Goal: Check status: Check status

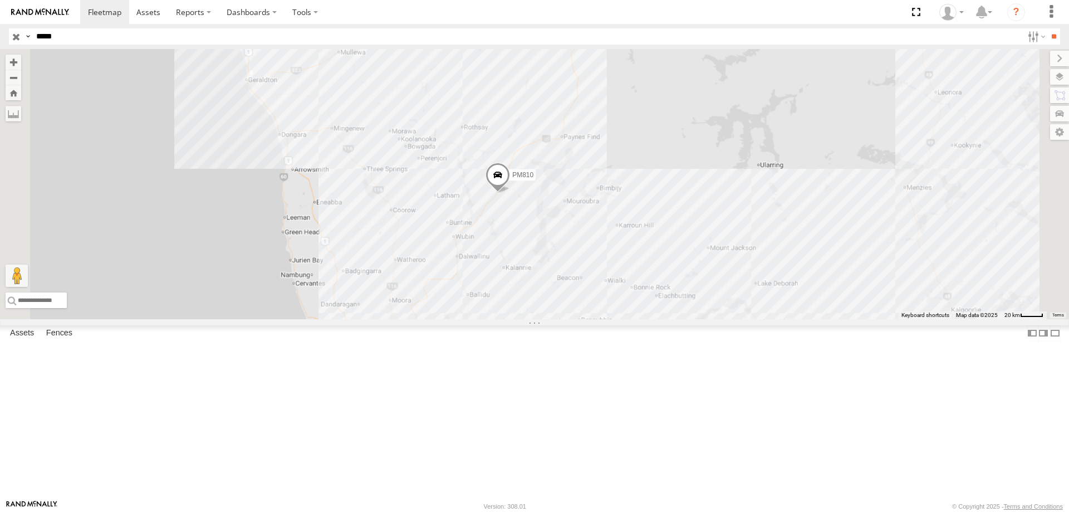
drag, startPoint x: 754, startPoint y: 254, endPoint x: 741, endPoint y: 267, distance: 18.1
click at [742, 267] on div "PM810" at bounding box center [534, 184] width 1069 height 270
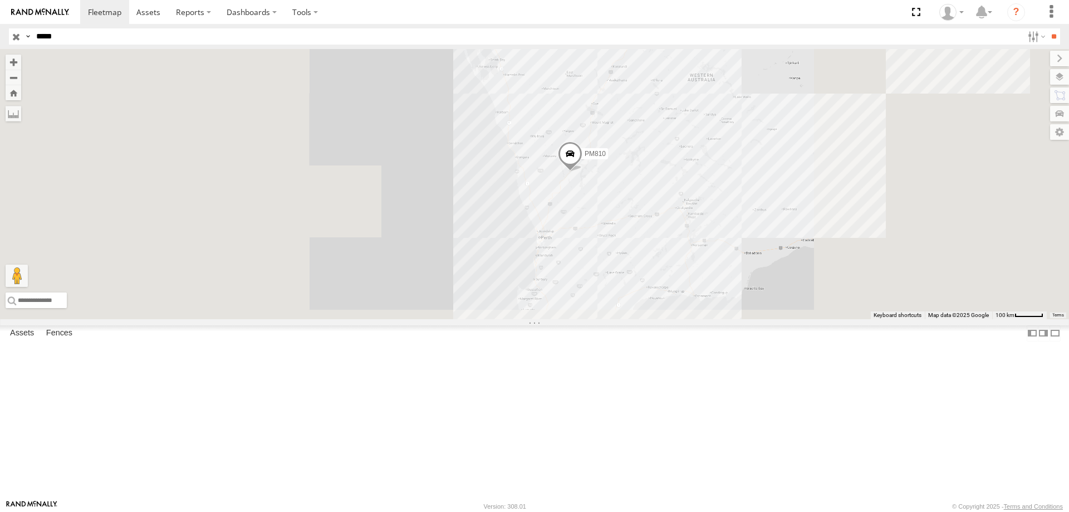
drag, startPoint x: 777, startPoint y: 158, endPoint x: 756, endPoint y: 348, distance: 191.0
click at [756, 319] on div "PM810" at bounding box center [534, 184] width 1069 height 270
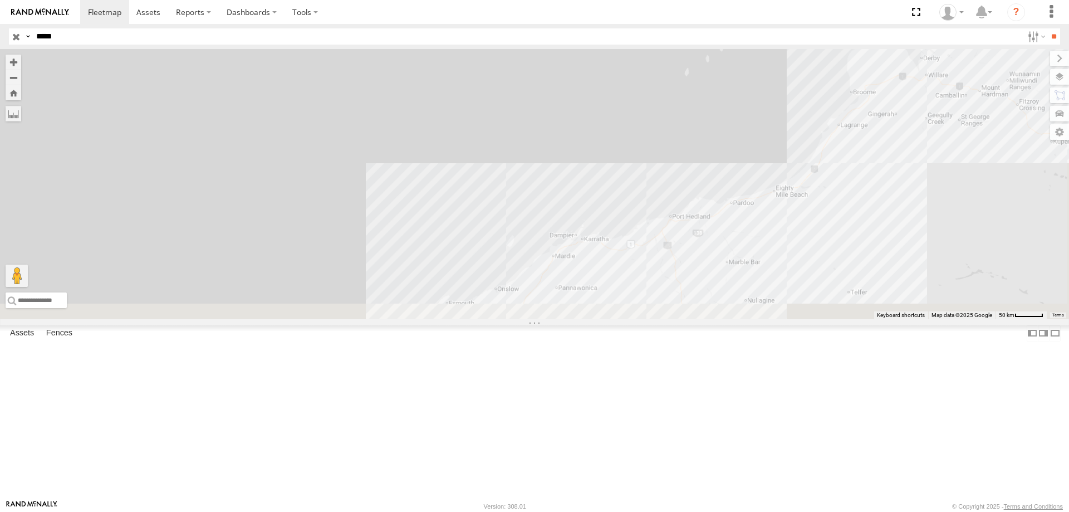
drag, startPoint x: 774, startPoint y: 337, endPoint x: 928, endPoint y: -10, distance: 379.8
click at [928, 0] on html at bounding box center [534, 256] width 1069 height 512
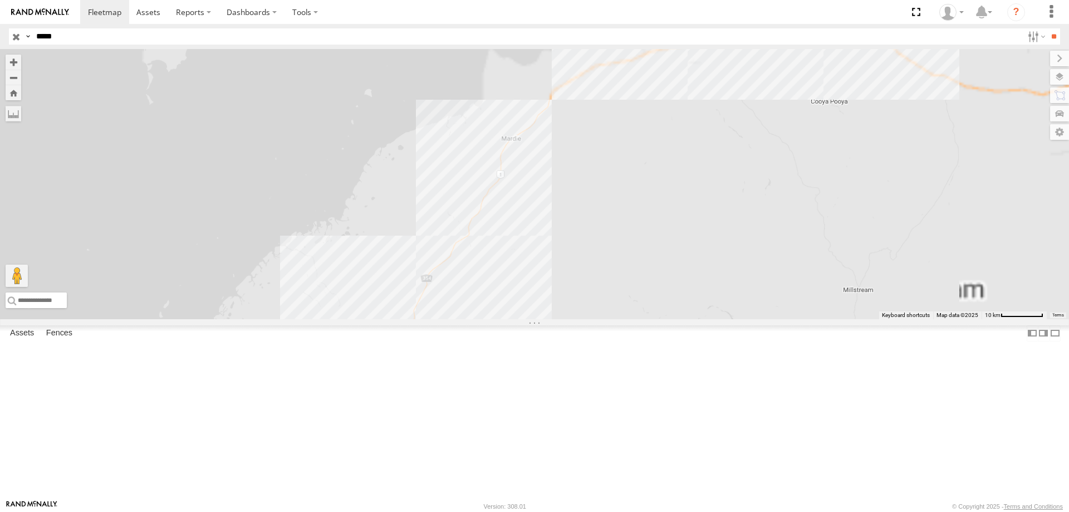
drag, startPoint x: 756, startPoint y: 182, endPoint x: 657, endPoint y: 434, distance: 270.9
click at [657, 319] on div "PM810" at bounding box center [534, 184] width 1069 height 270
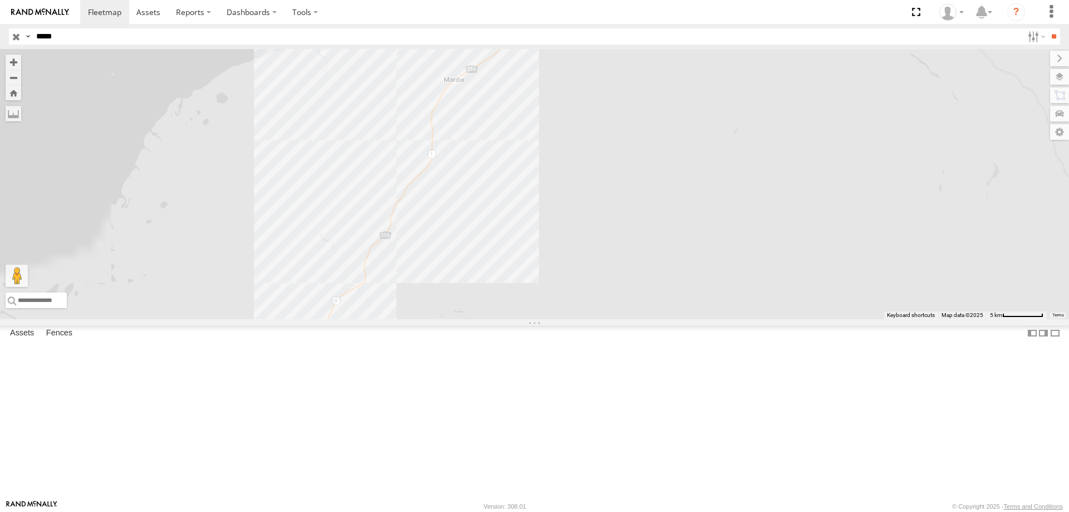
drag, startPoint x: 700, startPoint y: 194, endPoint x: 671, endPoint y: 323, distance: 131.9
click at [671, 318] on div "PM810" at bounding box center [534, 184] width 1069 height 270
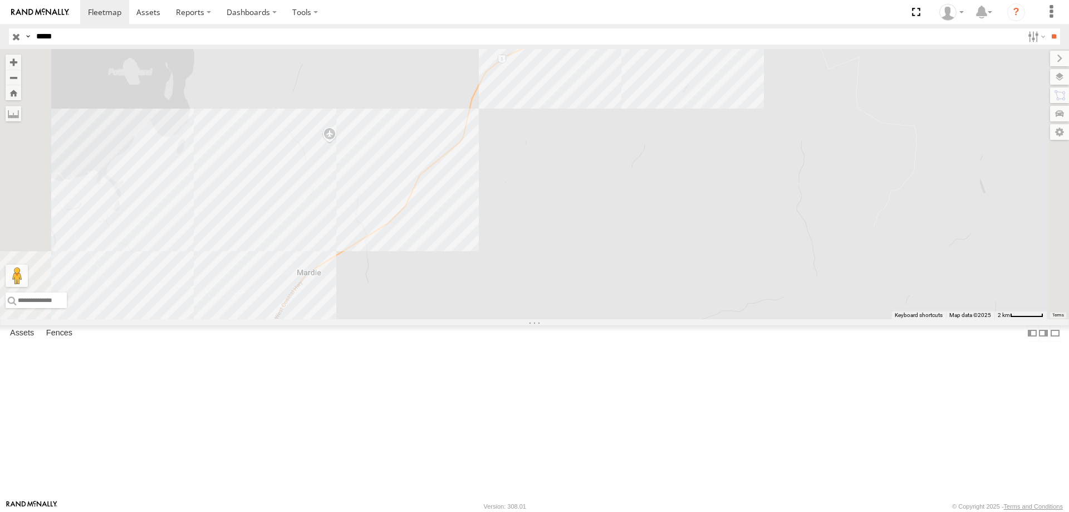
drag, startPoint x: 692, startPoint y: 134, endPoint x: 686, endPoint y: 213, distance: 78.7
click at [686, 213] on div "PM810" at bounding box center [534, 184] width 1069 height 270
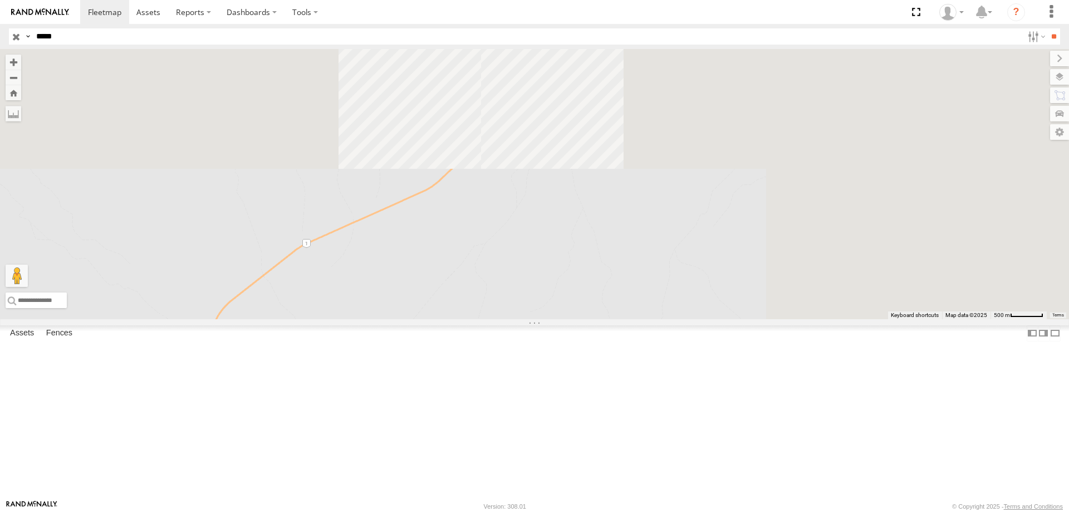
drag, startPoint x: 499, startPoint y: 364, endPoint x: 440, endPoint y: 408, distance: 74.0
click at [440, 319] on div at bounding box center [534, 184] width 1069 height 270
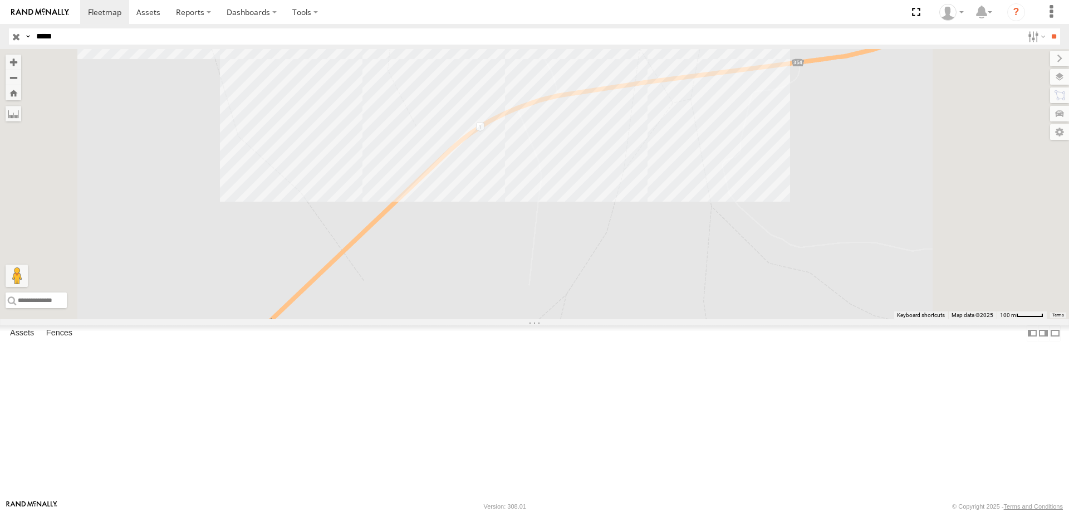
drag, startPoint x: 723, startPoint y: 254, endPoint x: 707, endPoint y: 269, distance: 21.7
click at [707, 269] on div at bounding box center [534, 184] width 1069 height 270
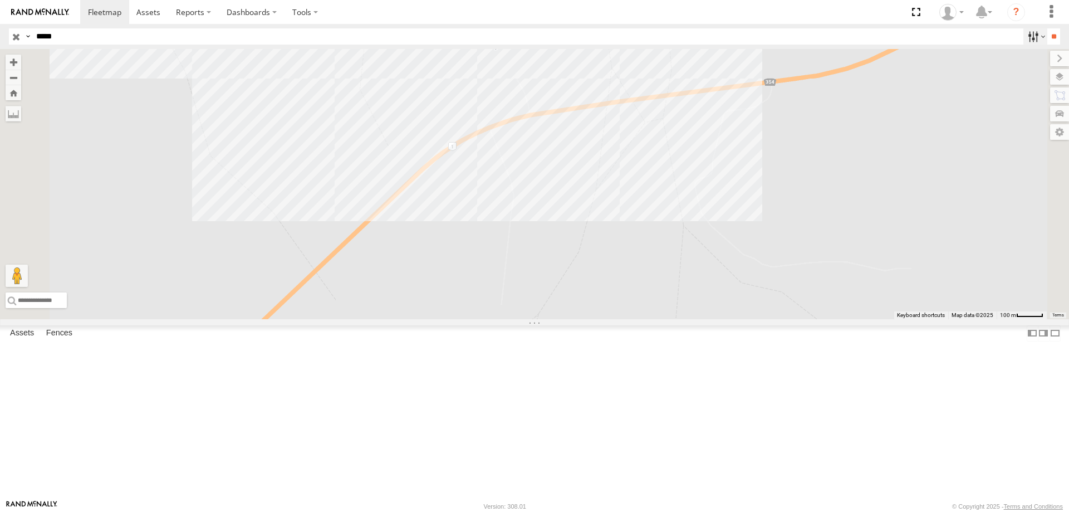
click at [1023, 38] on label at bounding box center [1035, 36] width 24 height 16
click at [1037, 36] on label at bounding box center [1035, 36] width 24 height 16
click at [1059, 79] on label at bounding box center [1048, 77] width 41 height 16
click at [0, 0] on span "Mainroads ([GEOGRAPHIC_DATA])" at bounding box center [0, 0] width 0 height 0
click at [0, 0] on div "Basemaps" at bounding box center [0, 0] width 0 height 0
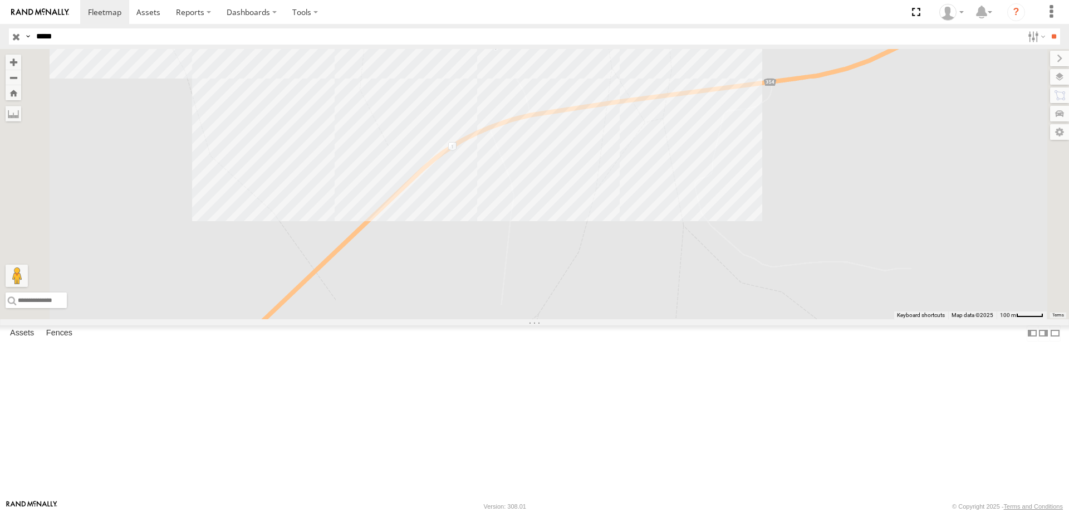
click at [0, 0] on span "Basemaps" at bounding box center [0, 0] width 0 height 0
click at [0, 0] on span "Satellite + Roadmap" at bounding box center [0, 0] width 0 height 0
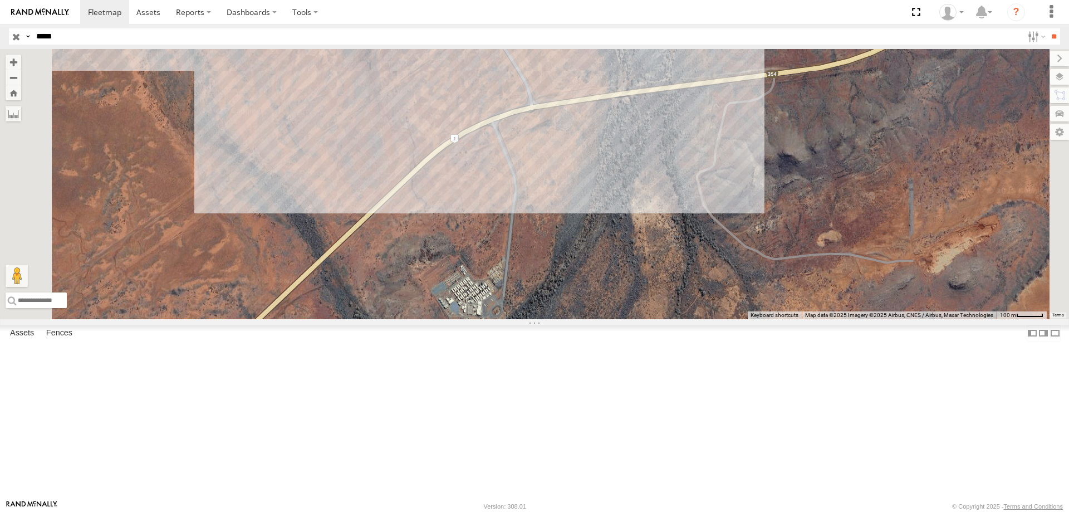
drag, startPoint x: 738, startPoint y: 314, endPoint x: 740, endPoint y: 307, distance: 8.1
click at [740, 307] on div at bounding box center [534, 184] width 1069 height 270
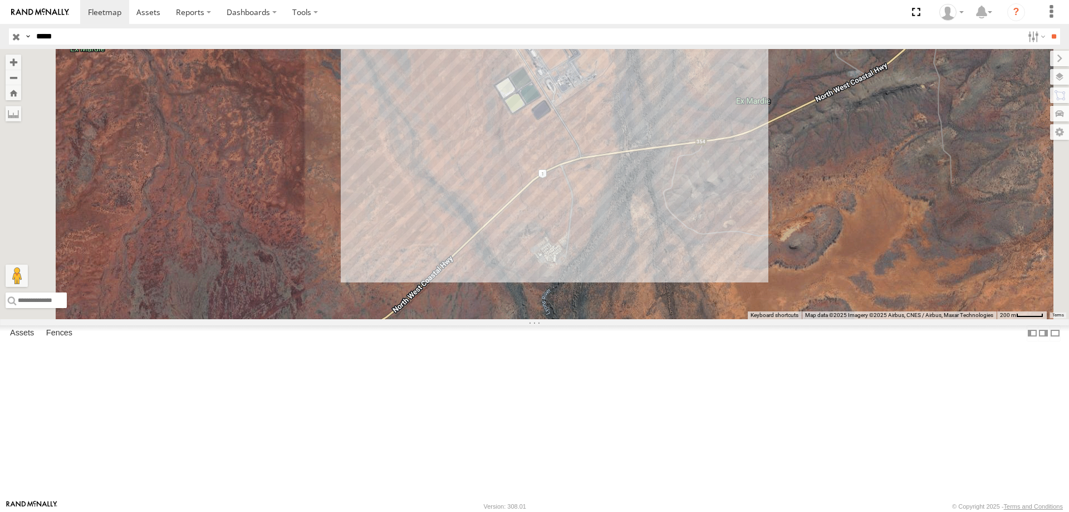
click at [666, 319] on div at bounding box center [534, 184] width 1069 height 270
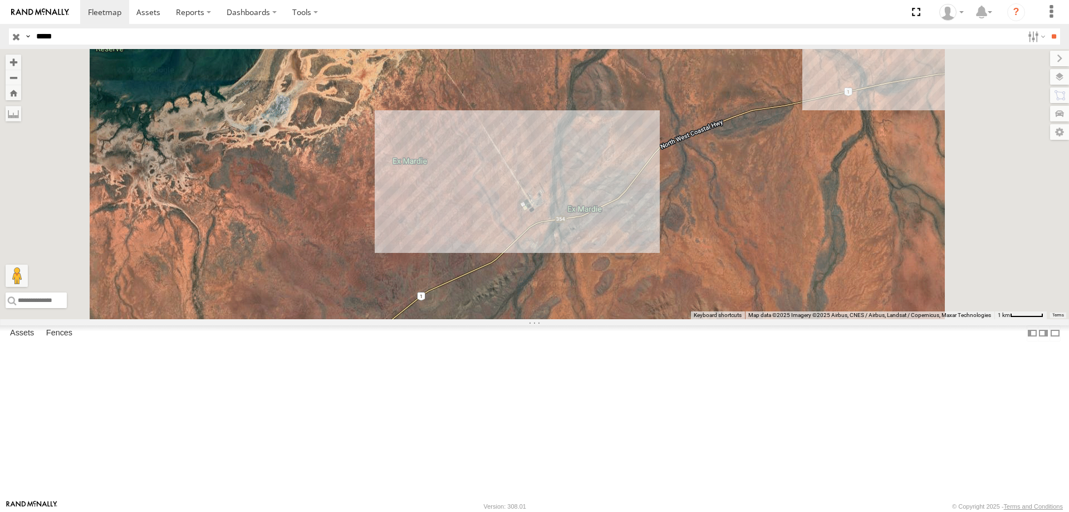
drag, startPoint x: 663, startPoint y: 345, endPoint x: 679, endPoint y: 326, distance: 25.3
click at [679, 319] on div at bounding box center [534, 184] width 1069 height 270
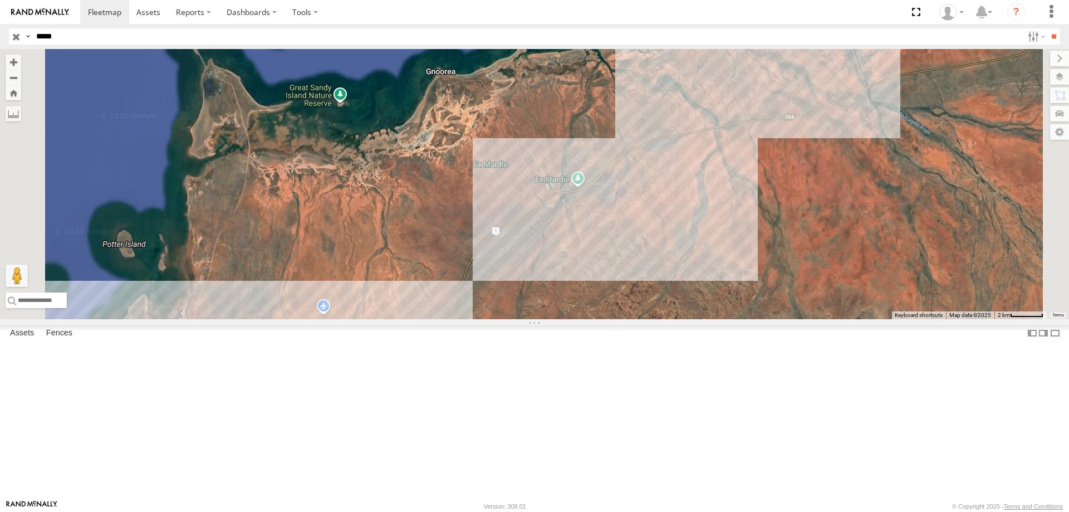
drag, startPoint x: 740, startPoint y: 332, endPoint x: 739, endPoint y: 312, distance: 20.6
click at [739, 312] on div at bounding box center [534, 184] width 1069 height 270
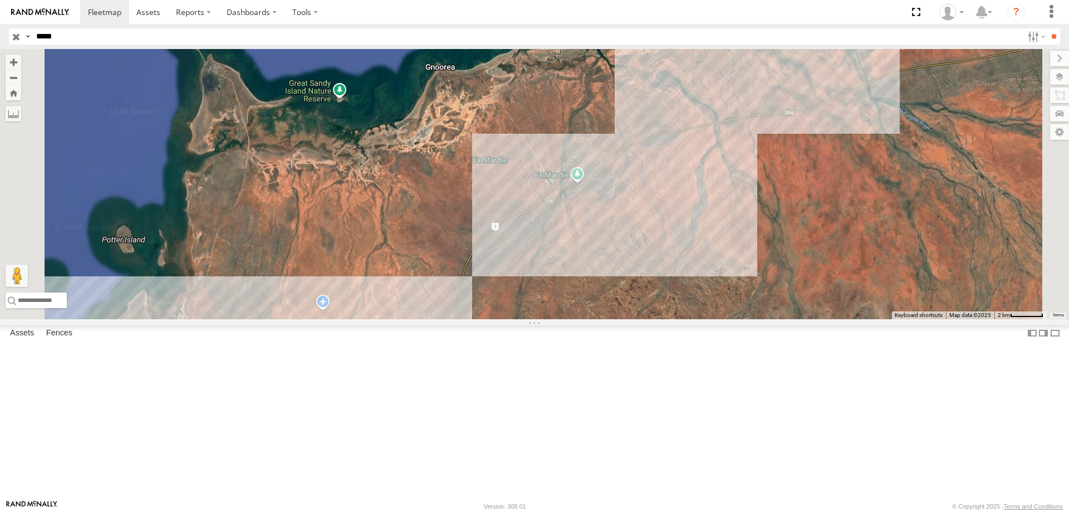
drag, startPoint x: 715, startPoint y: 355, endPoint x: 731, endPoint y: 303, distance: 54.1
click at [727, 316] on div at bounding box center [534, 184] width 1069 height 270
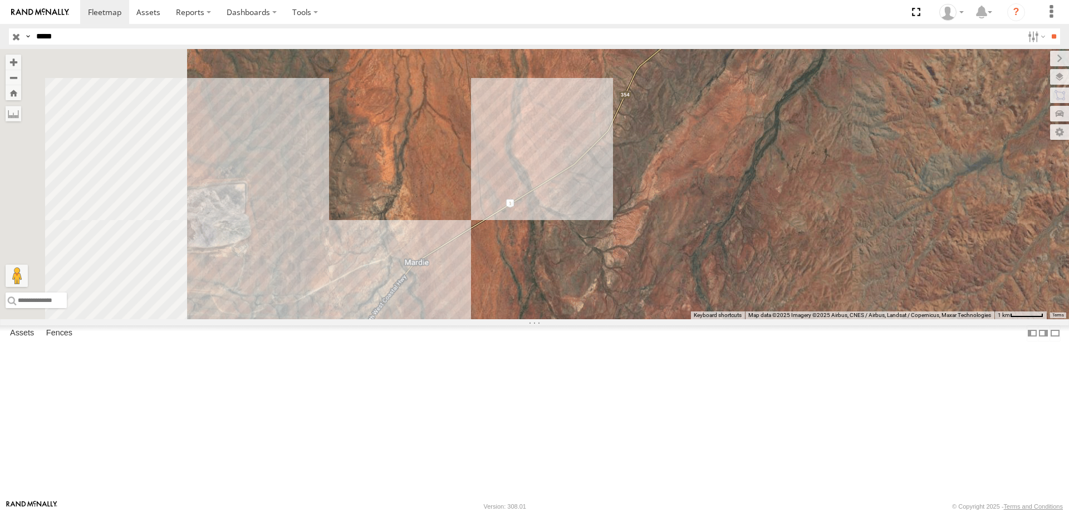
drag, startPoint x: 591, startPoint y: 334, endPoint x: 764, endPoint y: 304, distance: 176.2
click at [763, 304] on div at bounding box center [534, 184] width 1069 height 270
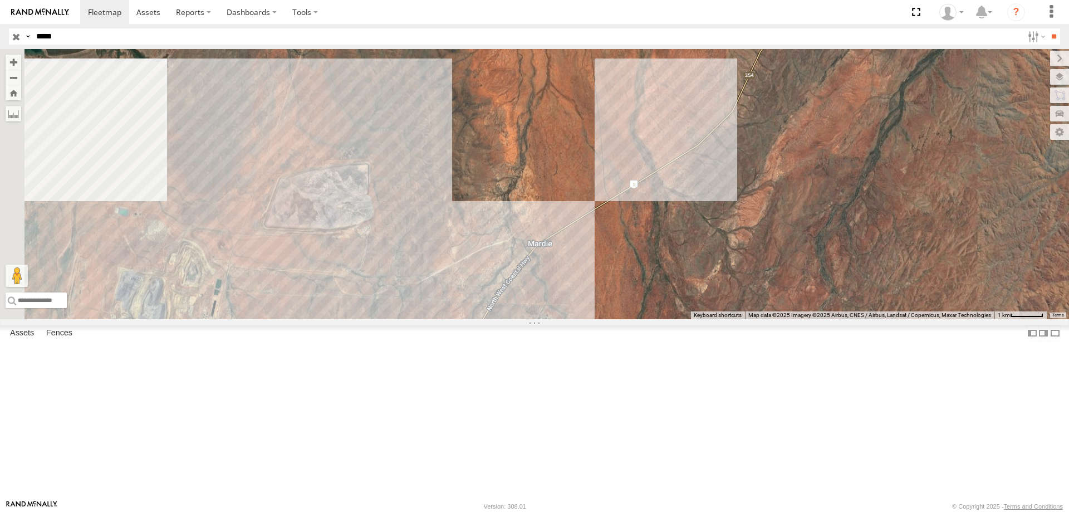
click at [406, 319] on div at bounding box center [534, 184] width 1069 height 270
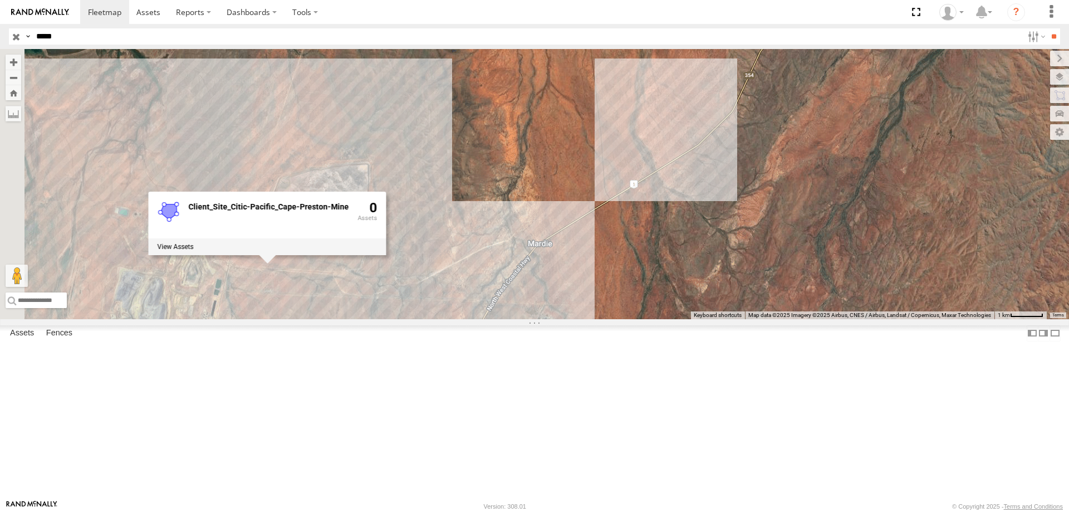
drag, startPoint x: 840, startPoint y: 250, endPoint x: 758, endPoint y: 259, distance: 82.8
click at [758, 259] on div "Client_Site_Citic-Pacific_Cape-[GEOGRAPHIC_DATA]-Mine 0" at bounding box center [534, 184] width 1069 height 270
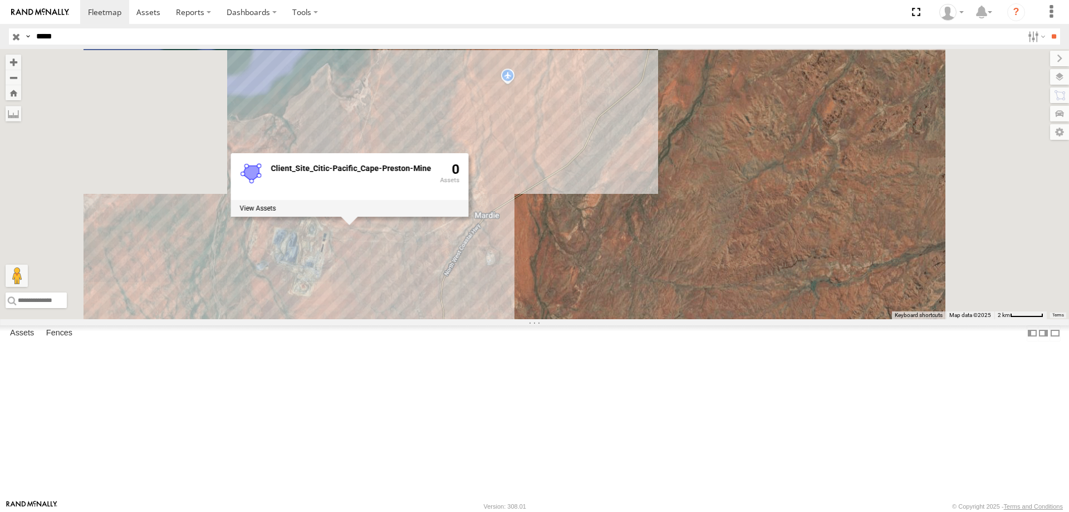
click at [749, 258] on div "Client_Site_Citic-Pacific_Cape-[GEOGRAPHIC_DATA]-Mine 0" at bounding box center [534, 184] width 1069 height 270
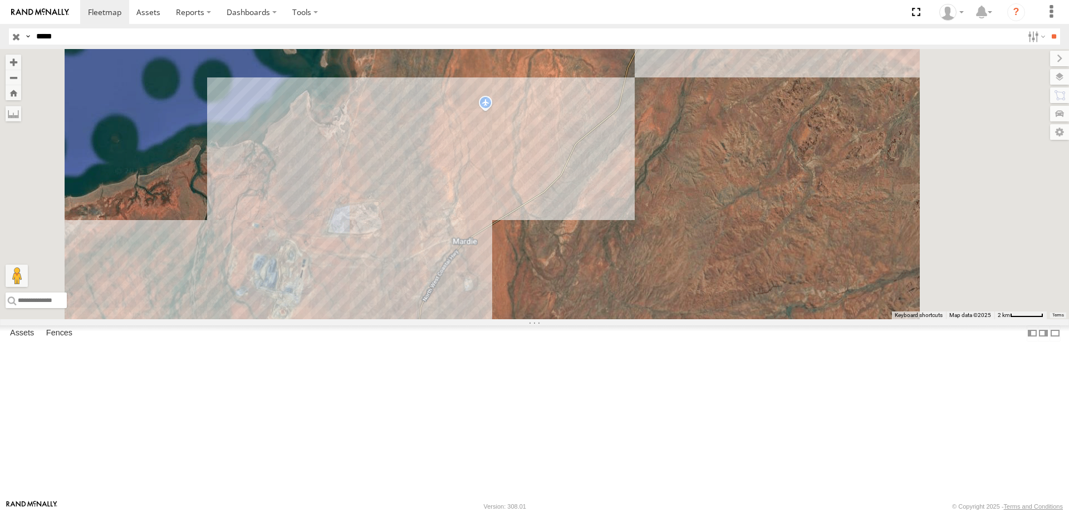
drag, startPoint x: 799, startPoint y: 279, endPoint x: 653, endPoint y: 384, distance: 179.6
click at [655, 319] on div at bounding box center [534, 184] width 1069 height 270
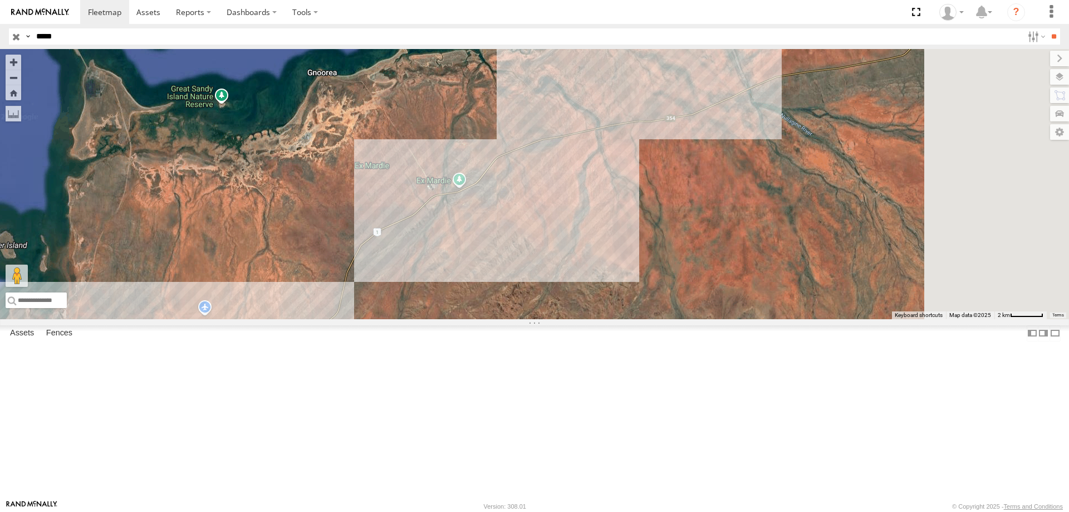
click at [755, 306] on div at bounding box center [534, 184] width 1069 height 270
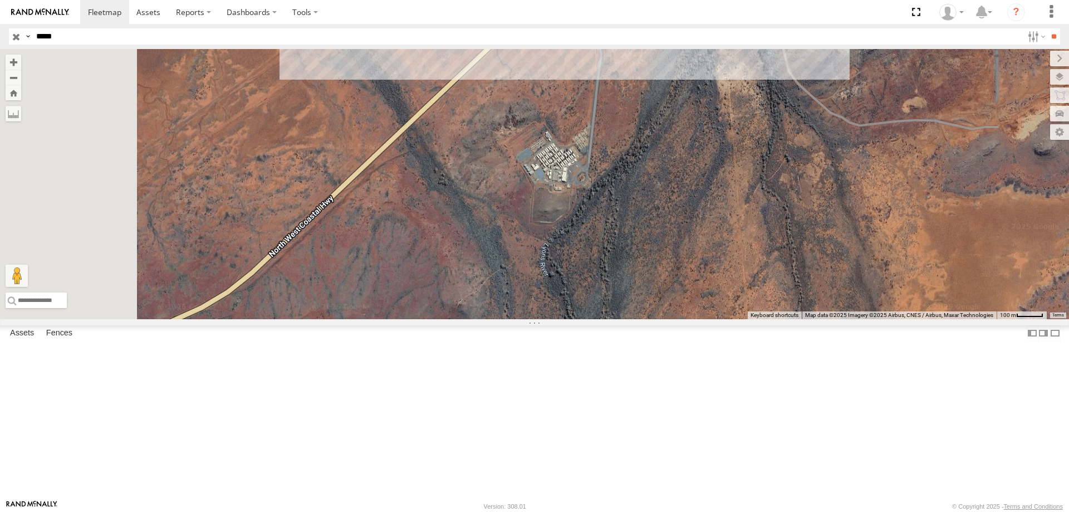
drag, startPoint x: 534, startPoint y: 273, endPoint x: 813, endPoint y: 170, distance: 297.3
click at [813, 170] on div at bounding box center [534, 184] width 1069 height 270
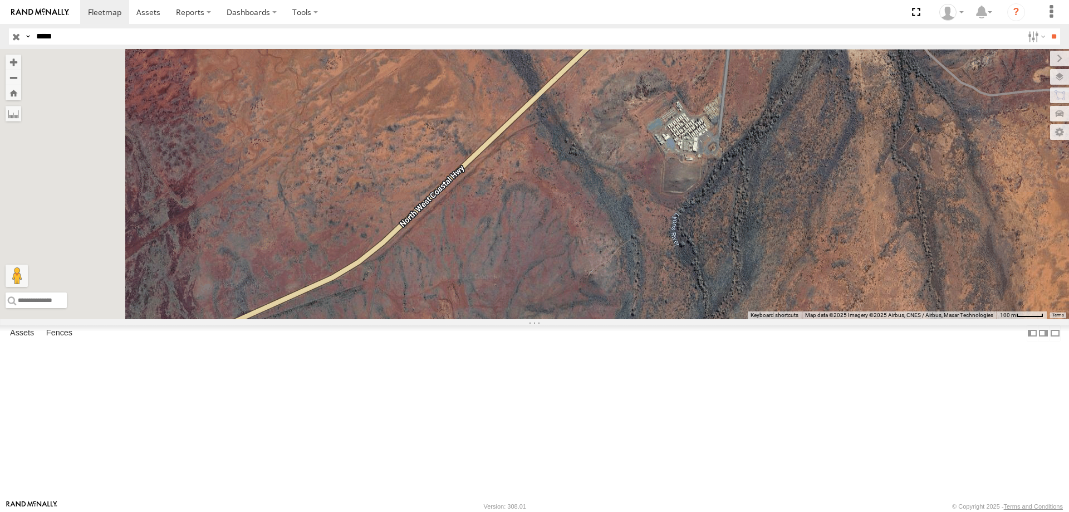
drag, startPoint x: 599, startPoint y: 289, endPoint x: 758, endPoint y: 217, distance: 174.4
click at [757, 217] on div at bounding box center [534, 184] width 1069 height 270
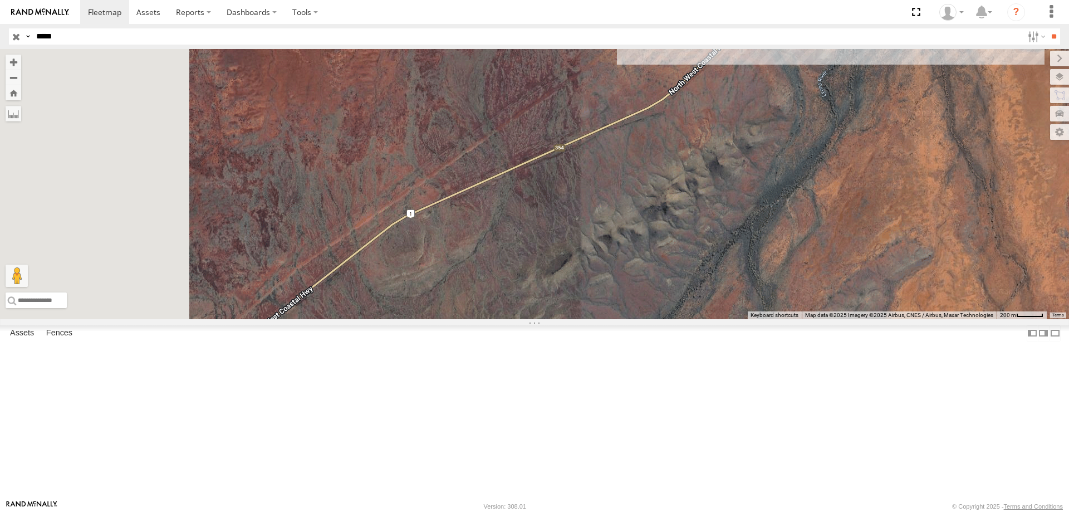
drag, startPoint x: 704, startPoint y: 306, endPoint x: 853, endPoint y: 189, distance: 189.5
click at [853, 193] on div at bounding box center [534, 184] width 1069 height 270
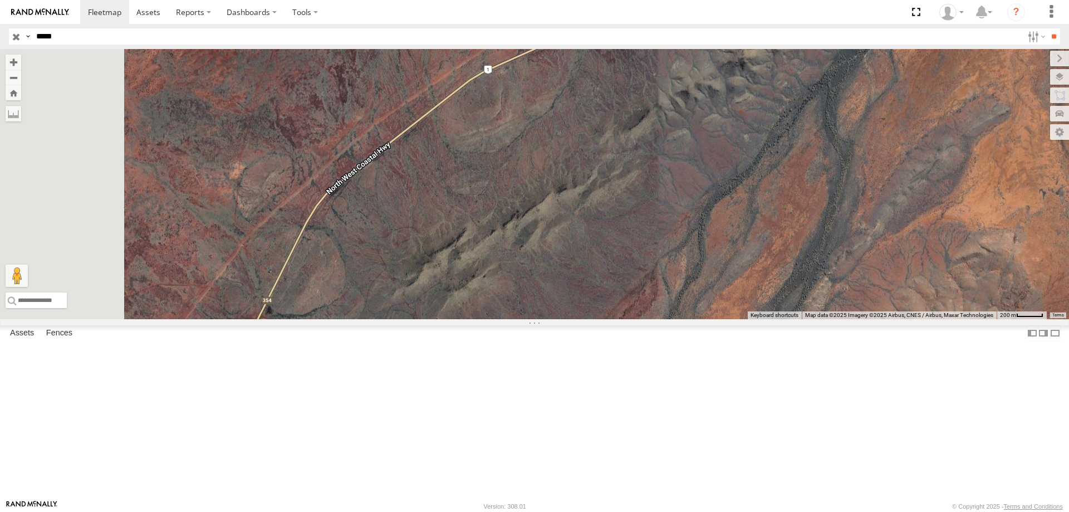
drag, startPoint x: 663, startPoint y: 306, endPoint x: 798, endPoint y: 176, distance: 187.0
click at [798, 176] on div at bounding box center [534, 184] width 1069 height 270
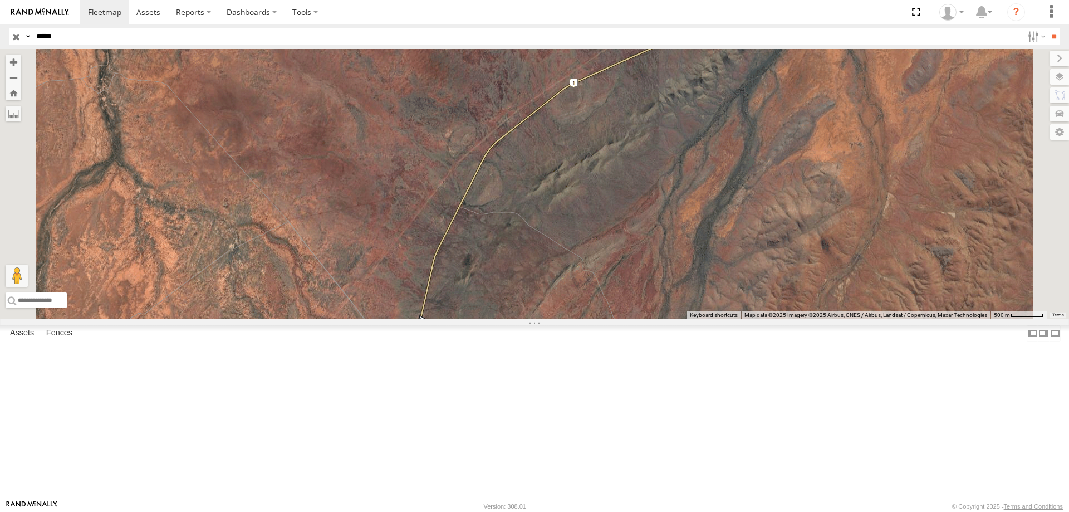
drag, startPoint x: 863, startPoint y: 245, endPoint x: 666, endPoint y: 308, distance: 207.0
click at [670, 312] on div at bounding box center [534, 184] width 1069 height 270
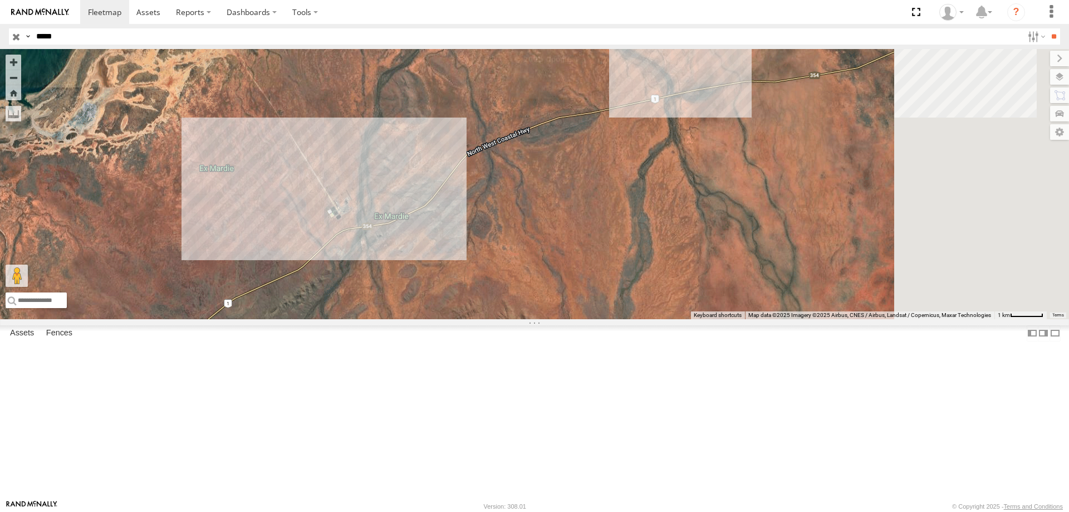
drag, startPoint x: 669, startPoint y: 238, endPoint x: 590, endPoint y: 273, distance: 86.0
click at [590, 273] on div at bounding box center [534, 184] width 1069 height 270
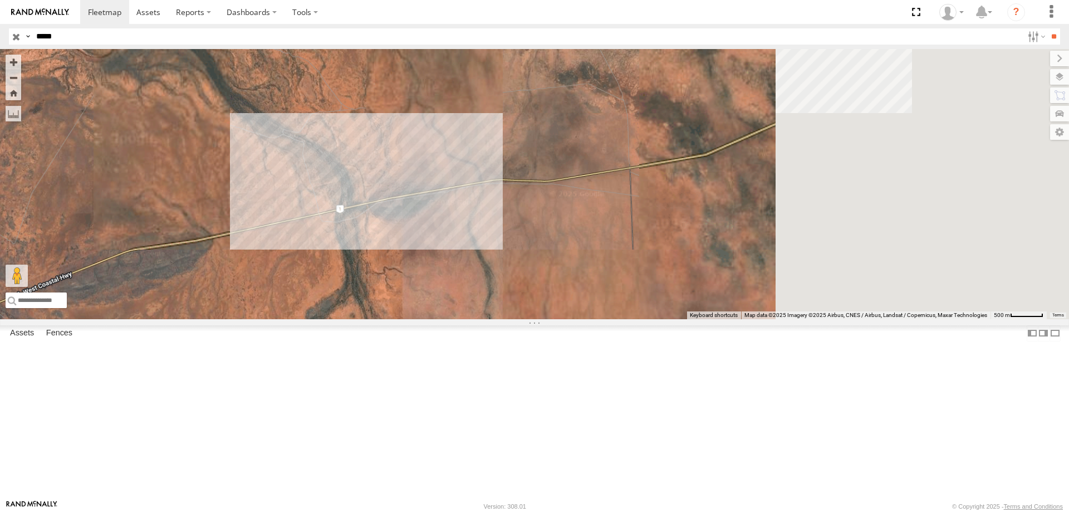
drag, startPoint x: 765, startPoint y: 232, endPoint x: 546, endPoint y: 255, distance: 220.0
click at [546, 255] on div at bounding box center [534, 184] width 1069 height 270
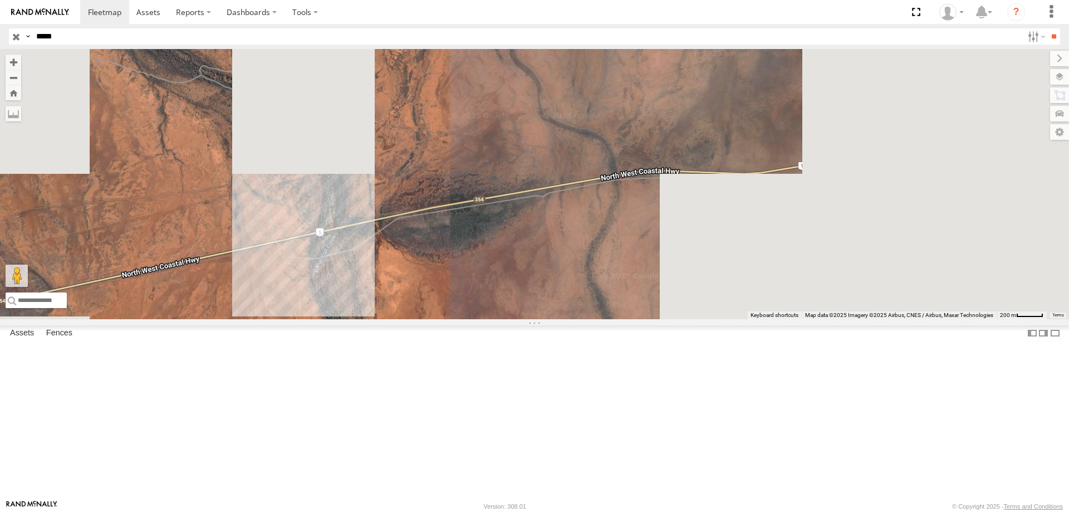
drag, startPoint x: 686, startPoint y: 255, endPoint x: 514, endPoint y: 260, distance: 172.1
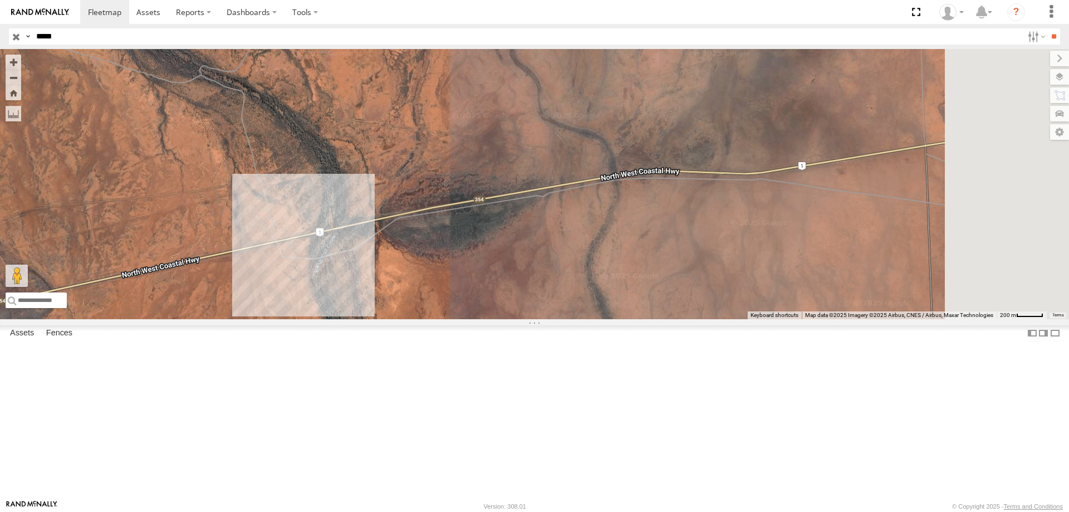
click at [518, 260] on div at bounding box center [534, 184] width 1069 height 270
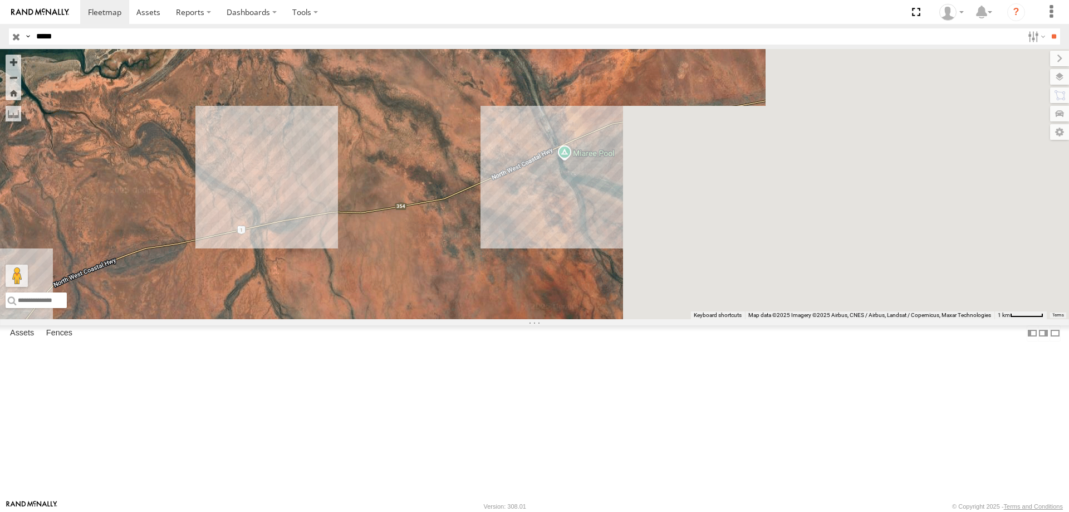
drag, startPoint x: 755, startPoint y: 239, endPoint x: 554, endPoint y: 297, distance: 209.8
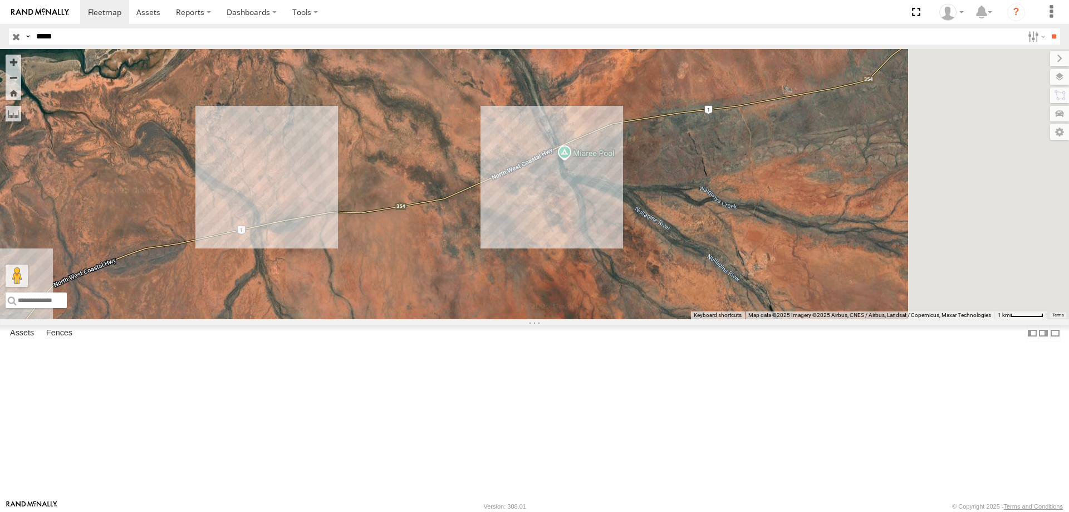
click at [552, 303] on div at bounding box center [534, 184] width 1069 height 270
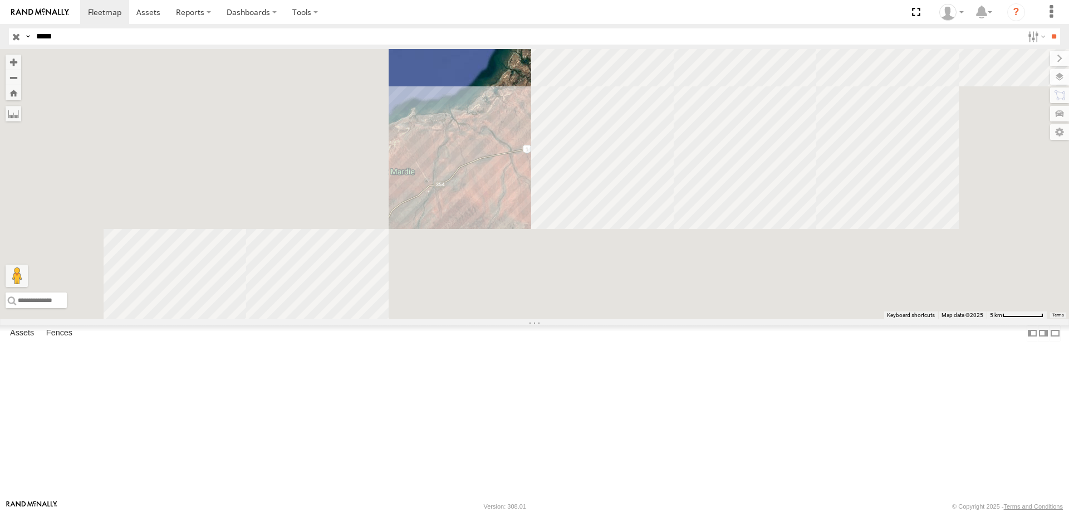
drag, startPoint x: 632, startPoint y: 282, endPoint x: 710, endPoint y: 229, distance: 94.6
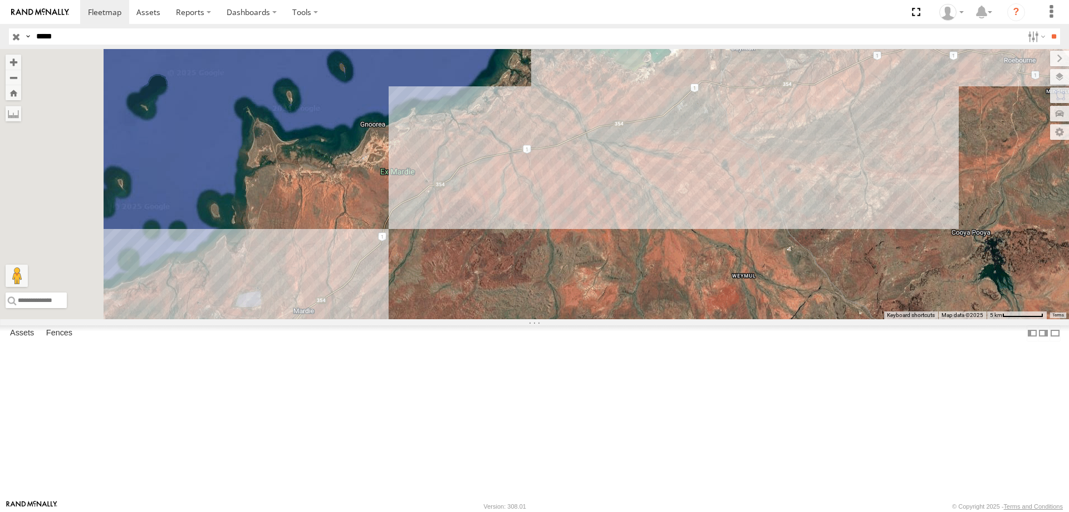
click at [710, 229] on div at bounding box center [534, 184] width 1069 height 270
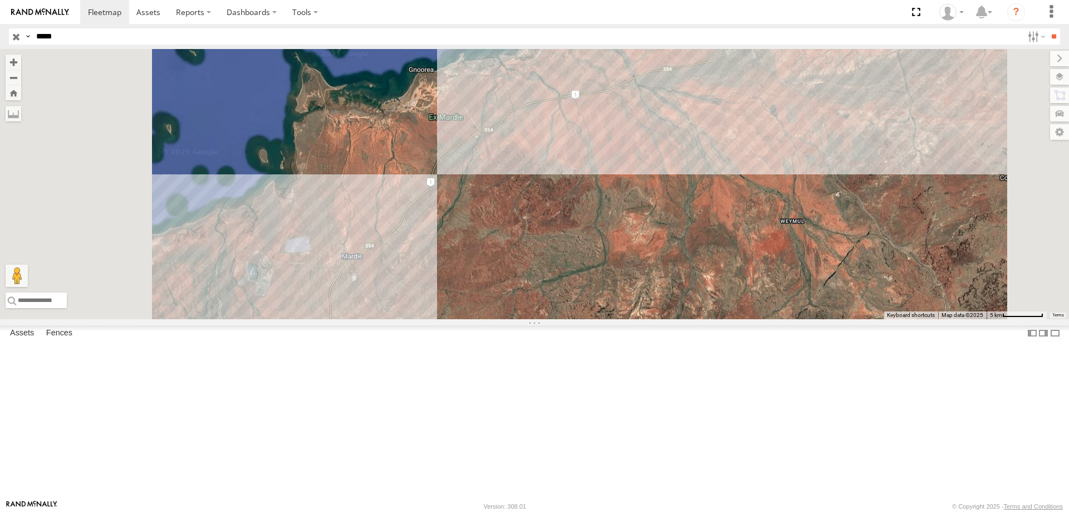
drag, startPoint x: 531, startPoint y: 405, endPoint x: 537, endPoint y: 400, distance: 8.3
click at [537, 319] on div at bounding box center [534, 184] width 1069 height 270
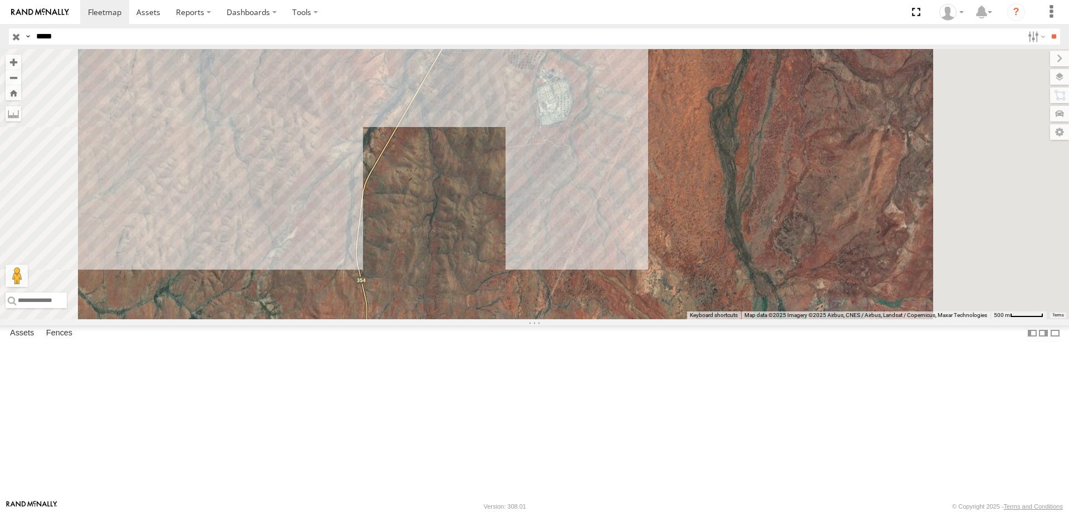
drag, startPoint x: 648, startPoint y: 200, endPoint x: 639, endPoint y: 257, distance: 57.5
click at [639, 257] on div at bounding box center [534, 184] width 1069 height 270
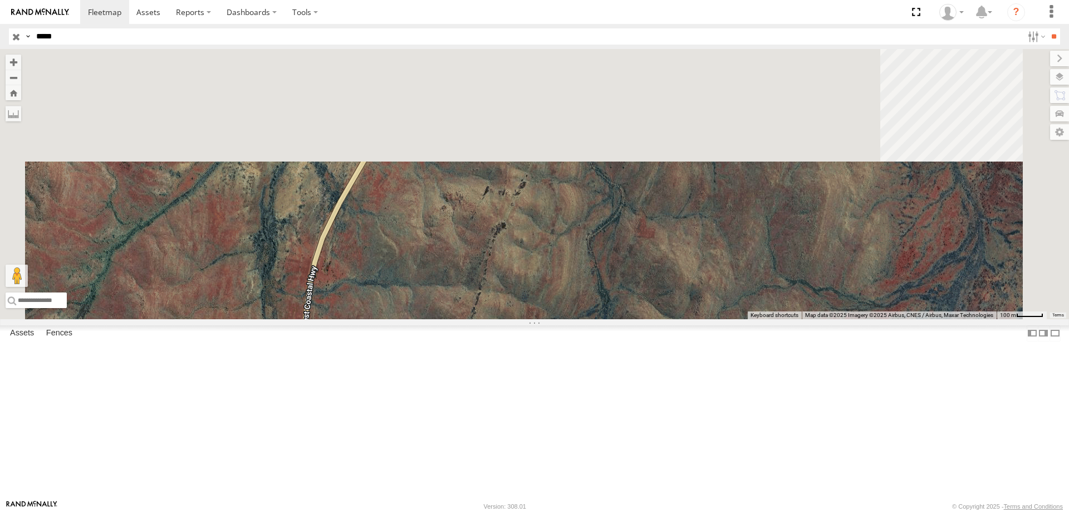
drag, startPoint x: 561, startPoint y: 165, endPoint x: 520, endPoint y: 511, distance: 348.0
click at [520, 511] on body at bounding box center [534, 256] width 1069 height 512
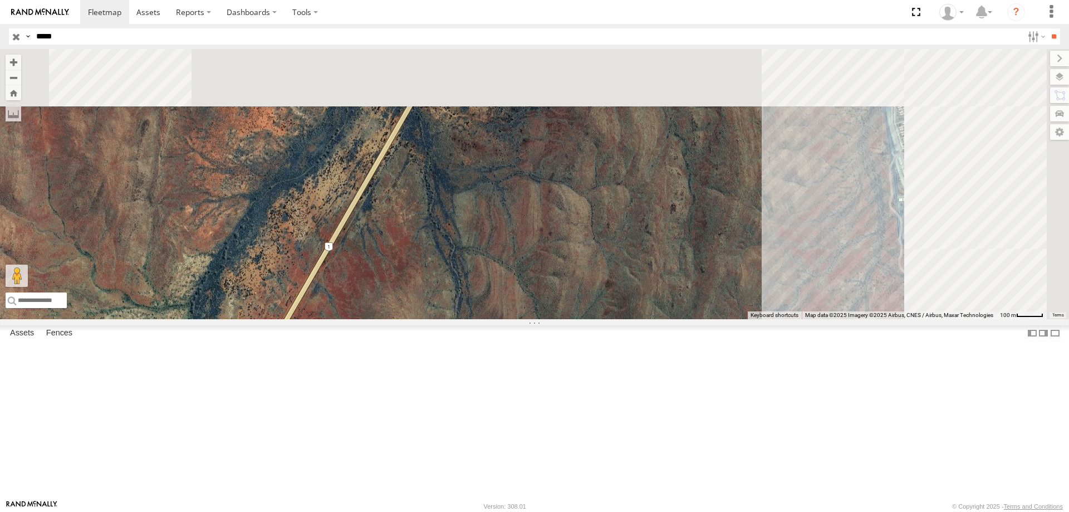
drag, startPoint x: 552, startPoint y: 331, endPoint x: 482, endPoint y: 464, distance: 149.9
click at [482, 319] on div at bounding box center [534, 184] width 1069 height 270
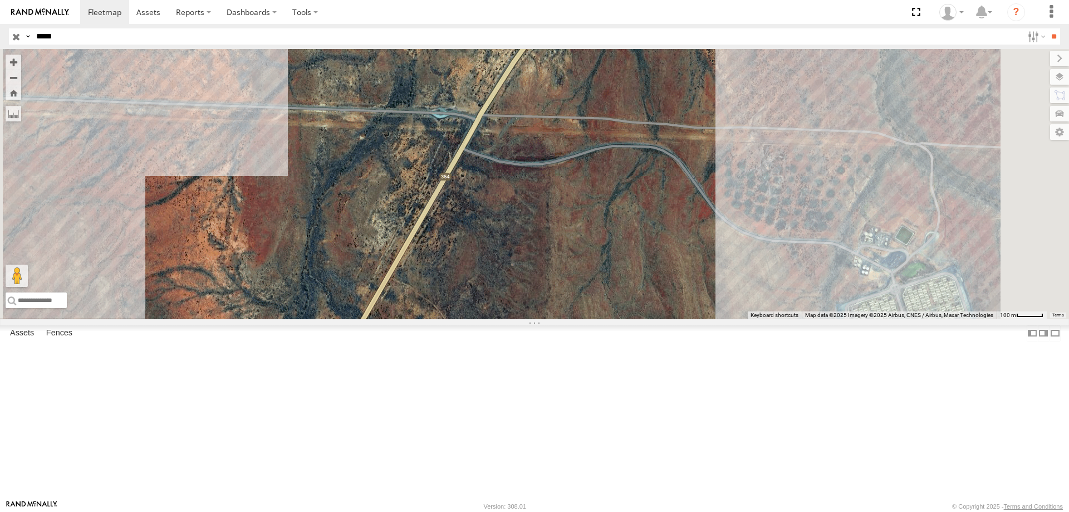
drag, startPoint x: 597, startPoint y: 224, endPoint x: 586, endPoint y: 375, distance: 151.3
click at [586, 319] on div at bounding box center [534, 184] width 1069 height 270
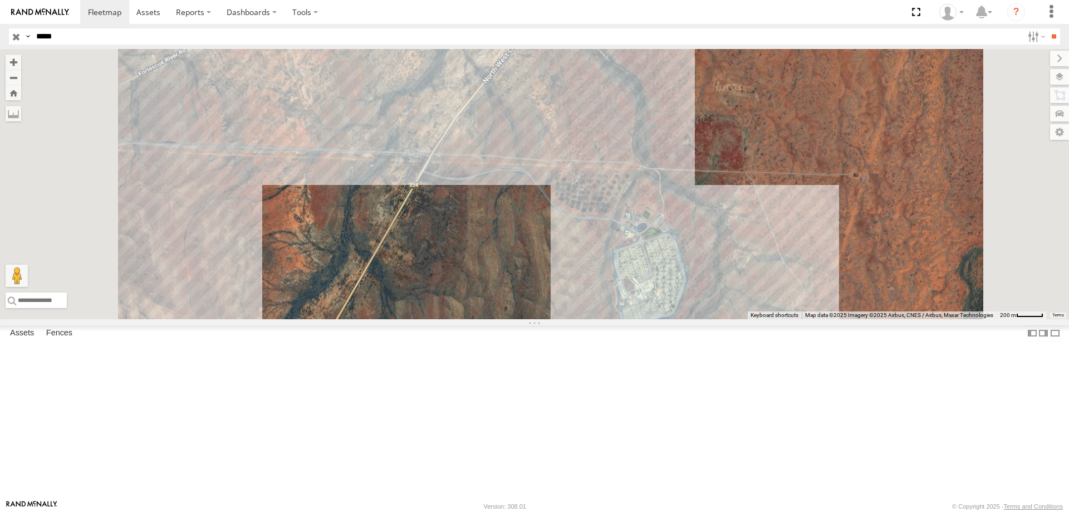
drag, startPoint x: 606, startPoint y: 252, endPoint x: 608, endPoint y: 213, distance: 39.0
click at [612, 214] on div at bounding box center [534, 184] width 1069 height 270
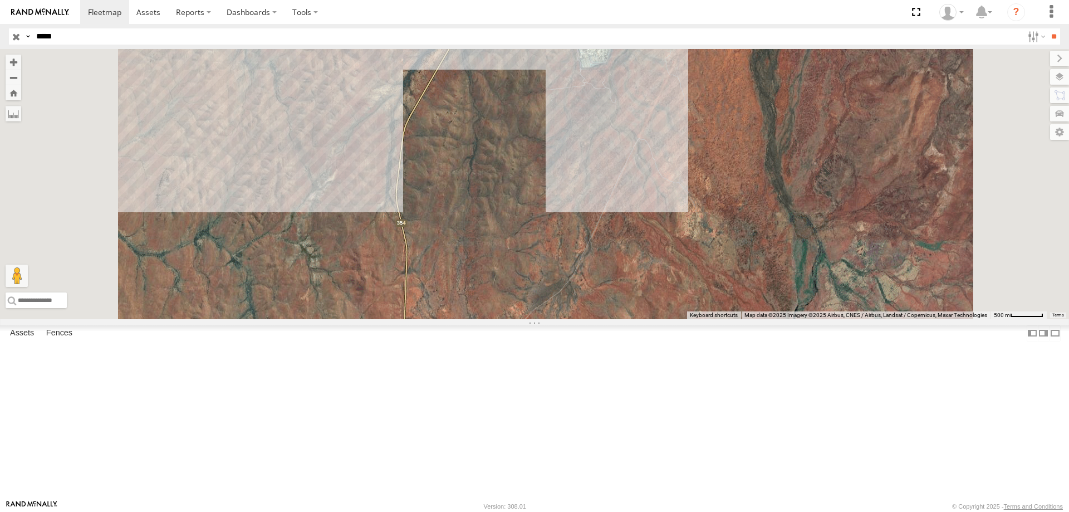
drag, startPoint x: 610, startPoint y: 313, endPoint x: 624, endPoint y: 266, distance: 49.3
click at [624, 266] on div at bounding box center [534, 184] width 1069 height 270
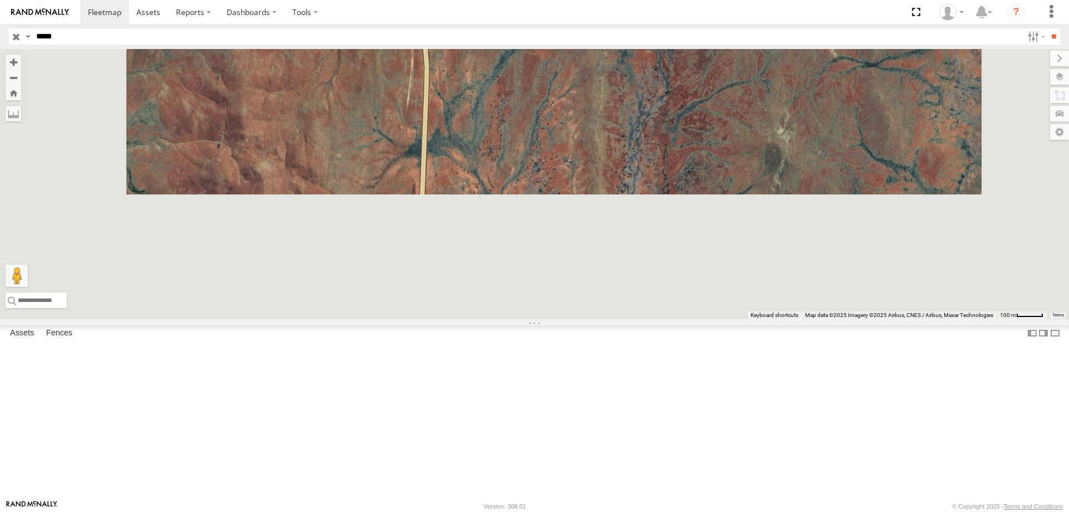
drag, startPoint x: 611, startPoint y: 351, endPoint x: 609, endPoint y: 98, distance: 252.7
click at [609, 98] on div at bounding box center [534, 184] width 1069 height 270
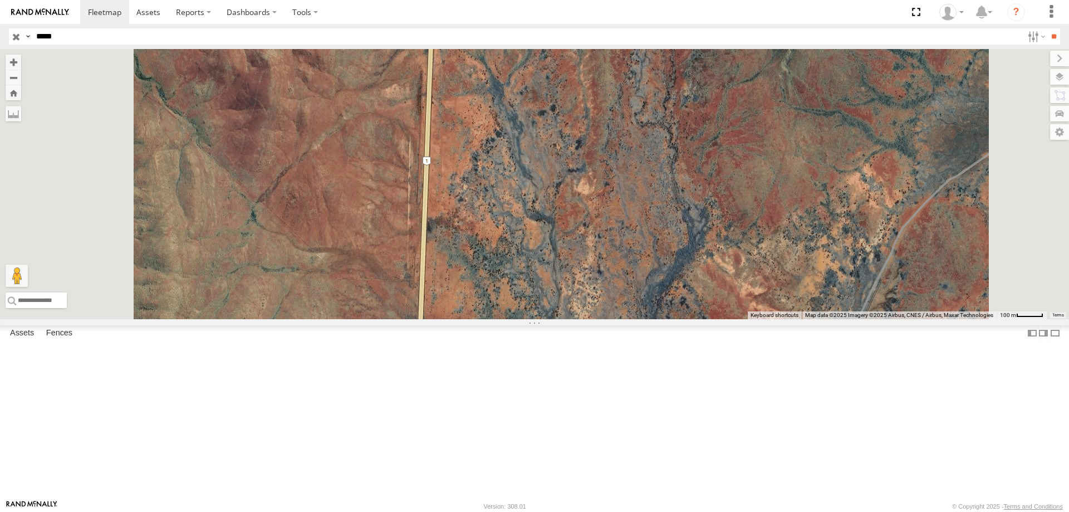
drag, startPoint x: 588, startPoint y: 379, endPoint x: 571, endPoint y: 131, distance: 247.7
click at [571, 131] on div at bounding box center [534, 184] width 1069 height 270
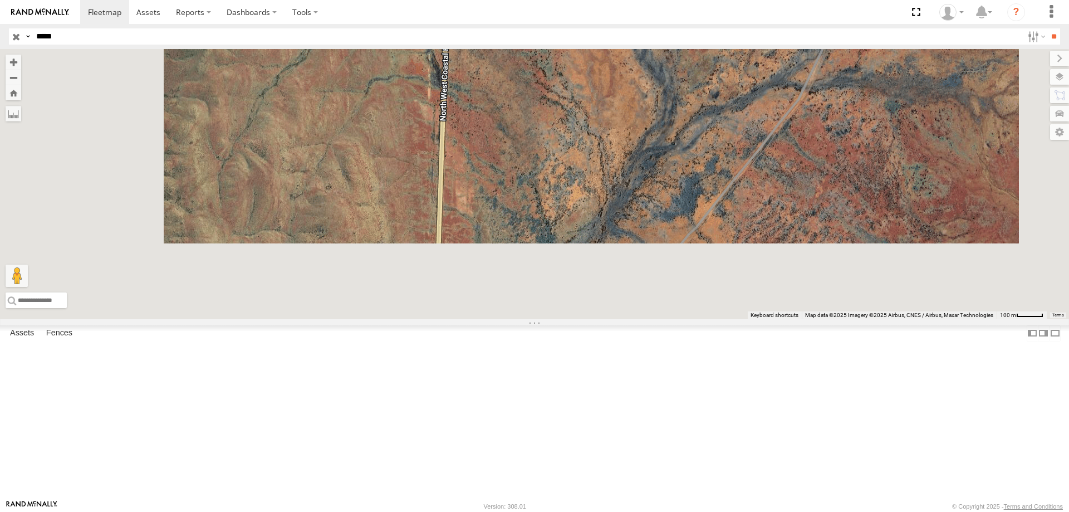
drag, startPoint x: 632, startPoint y: 140, endPoint x: 633, endPoint y: 127, distance: 12.8
click at [633, 127] on div at bounding box center [534, 184] width 1069 height 270
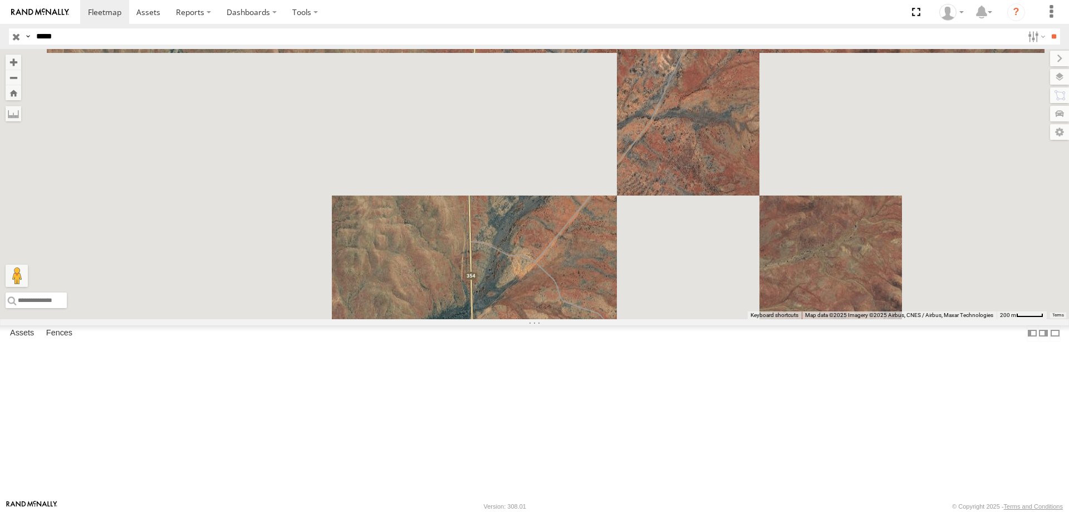
click at [642, 291] on div at bounding box center [534, 184] width 1069 height 270
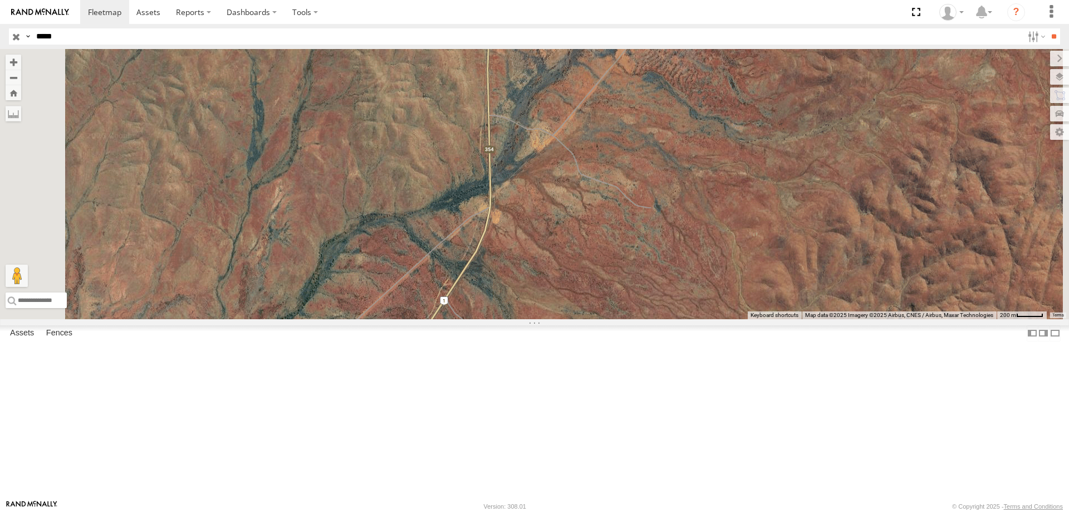
drag, startPoint x: 669, startPoint y: 370, endPoint x: 687, endPoint y: 239, distance: 131.5
click at [687, 239] on div at bounding box center [534, 184] width 1069 height 270
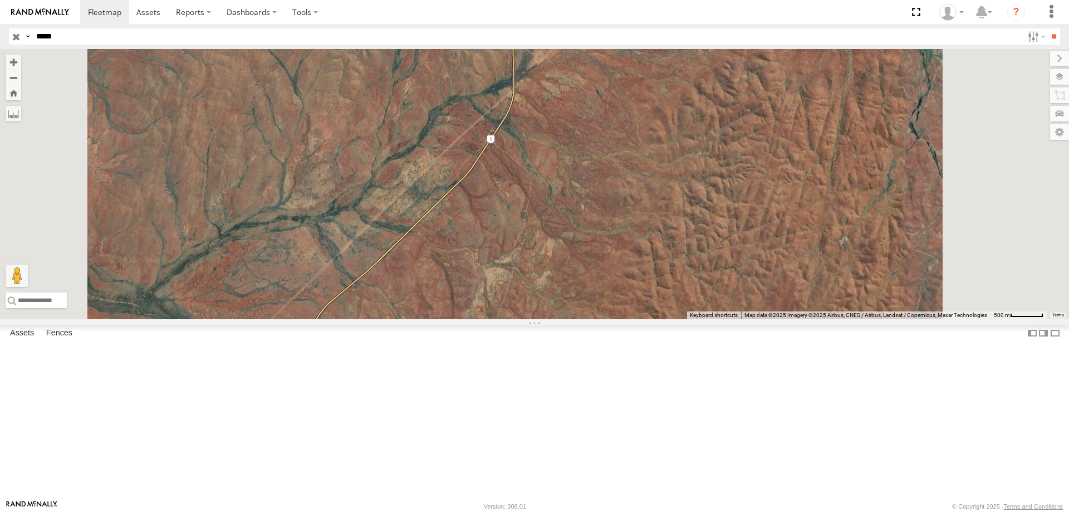
drag, startPoint x: 807, startPoint y: 309, endPoint x: 813, endPoint y: 314, distance: 8.0
click at [809, 245] on div at bounding box center [534, 184] width 1069 height 270
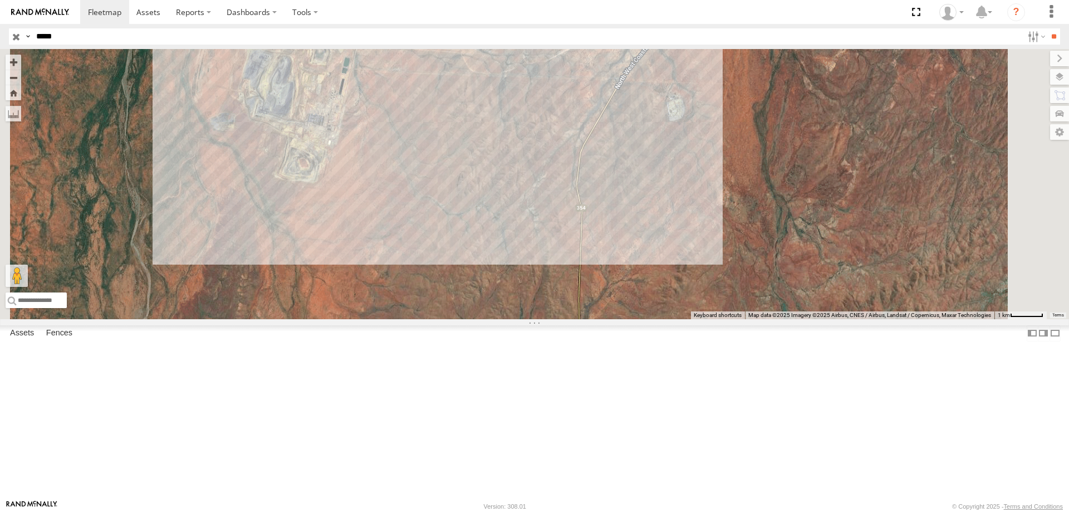
drag, startPoint x: 799, startPoint y: 253, endPoint x: 782, endPoint y: 377, distance: 125.9
click at [782, 319] on div at bounding box center [534, 184] width 1069 height 270
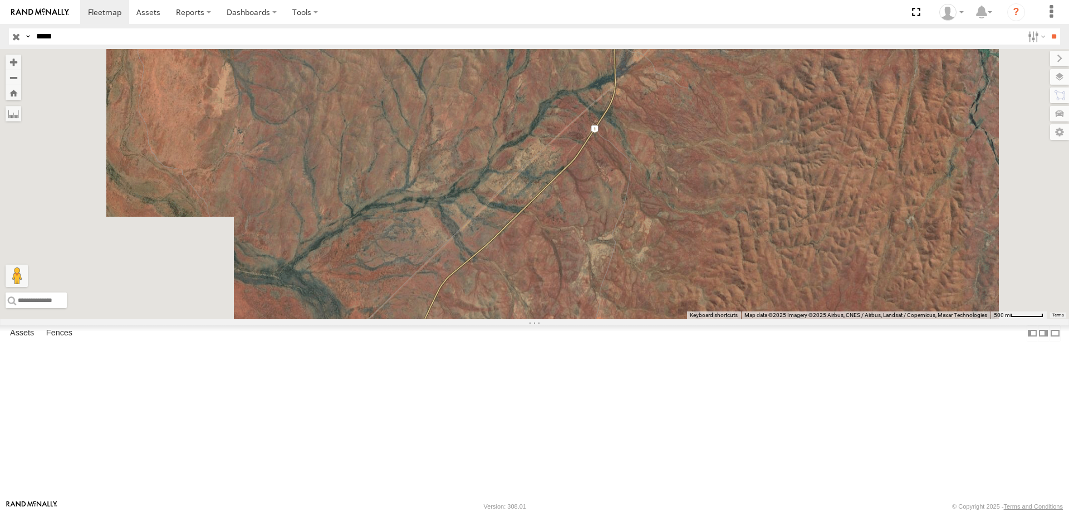
drag, startPoint x: 763, startPoint y: 478, endPoint x: 818, endPoint y: 146, distance: 336.8
click at [818, 142] on div at bounding box center [534, 184] width 1069 height 270
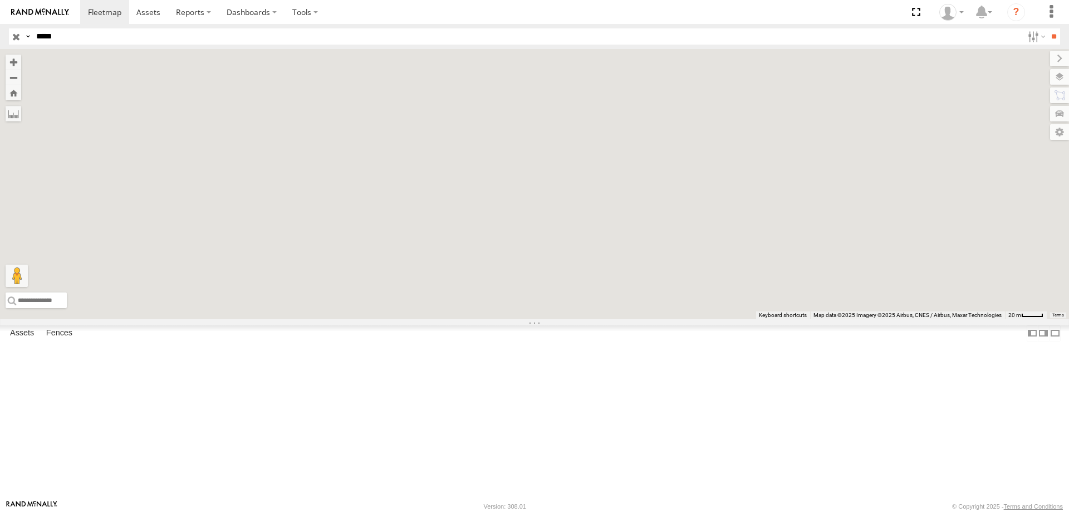
drag, startPoint x: 586, startPoint y: 432, endPoint x: 812, endPoint y: 145, distance: 365.1
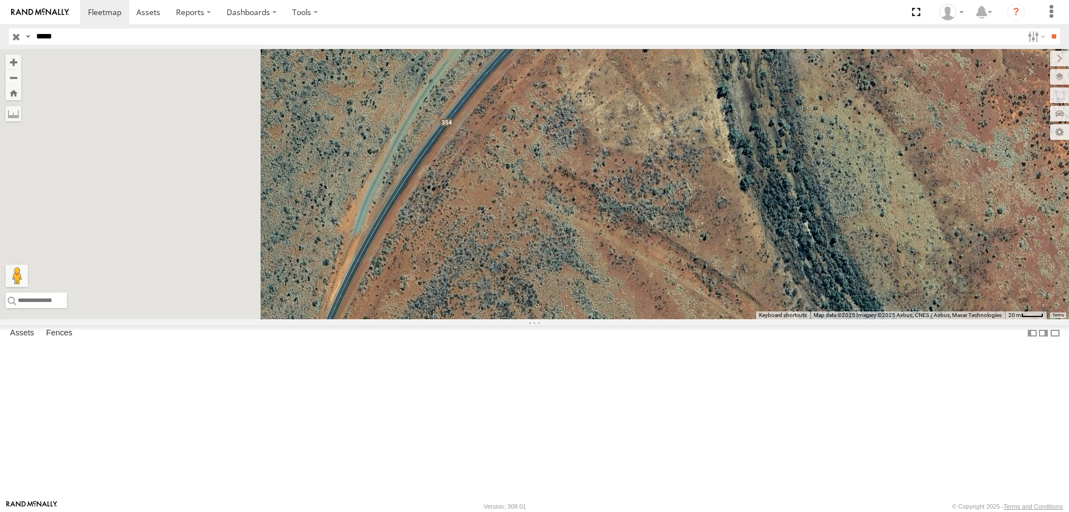
click at [812, 145] on div at bounding box center [534, 184] width 1069 height 270
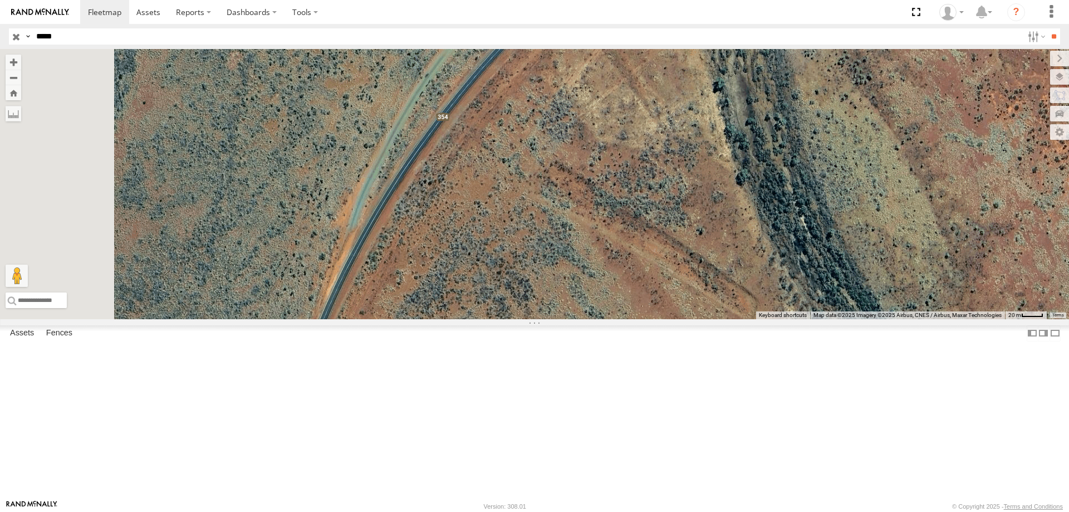
drag, startPoint x: 665, startPoint y: 348, endPoint x: 660, endPoint y: 338, distance: 11.0
click at [660, 319] on div at bounding box center [534, 184] width 1069 height 270
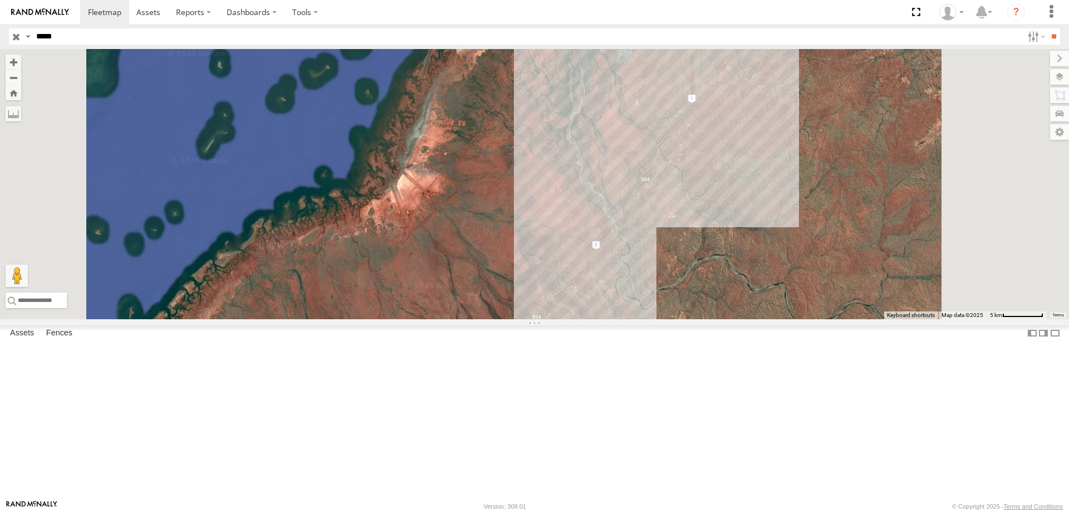
drag, startPoint x: 864, startPoint y: 197, endPoint x: 820, endPoint y: 249, distance: 68.3
click at [820, 249] on div at bounding box center [534, 184] width 1069 height 270
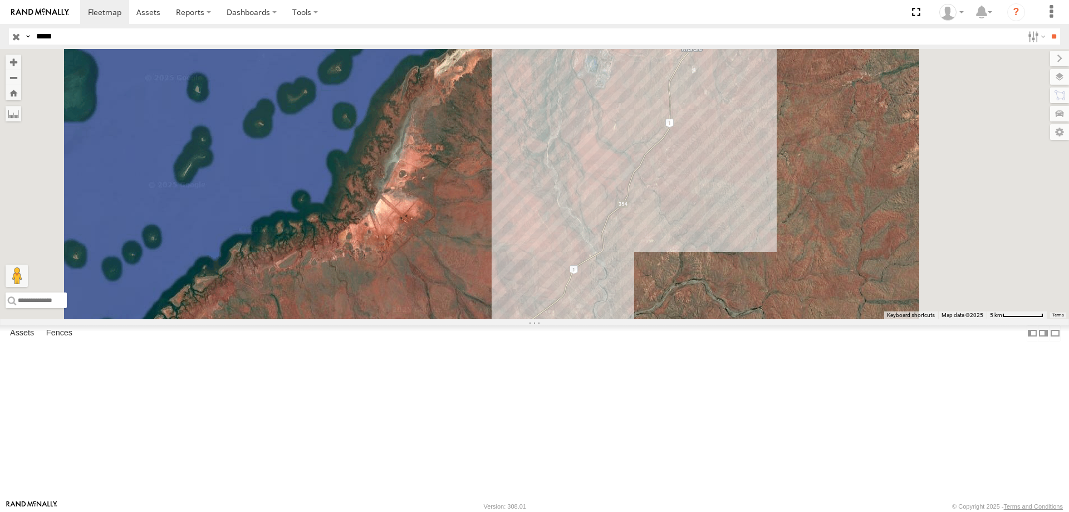
drag, startPoint x: 888, startPoint y: 127, endPoint x: 838, endPoint y: 186, distance: 77.4
click at [841, 183] on div at bounding box center [534, 184] width 1069 height 270
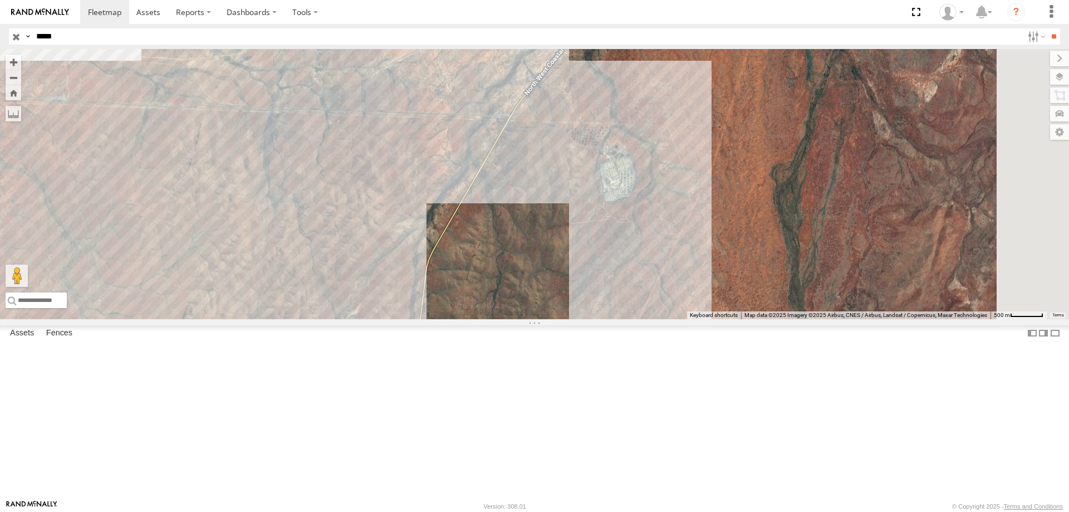
drag, startPoint x: 830, startPoint y: 367, endPoint x: 618, endPoint y: 533, distance: 269.1
click at [618, 511] on html at bounding box center [534, 256] width 1069 height 512
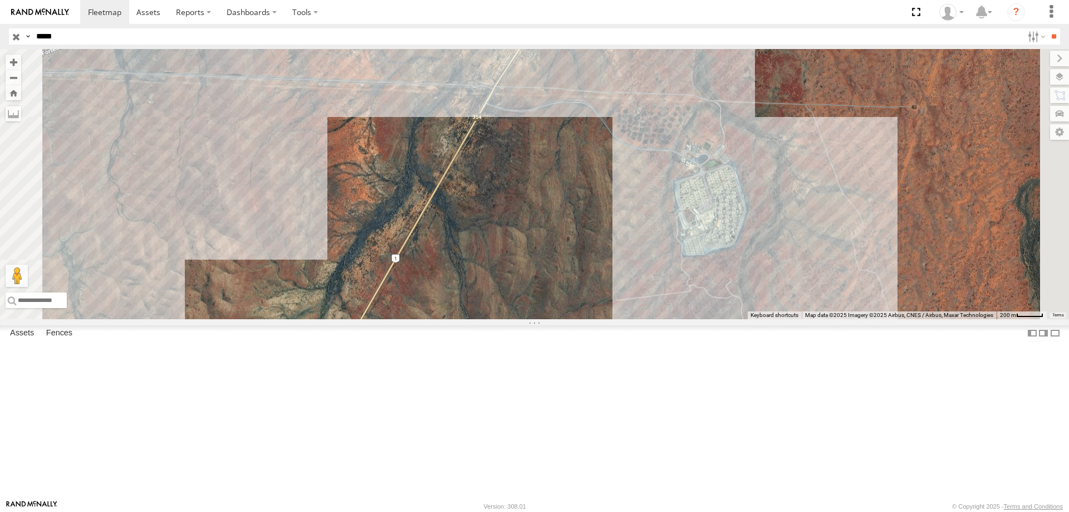
drag, startPoint x: 665, startPoint y: 258, endPoint x: 665, endPoint y: 282, distance: 24.5
click at [665, 282] on div at bounding box center [534, 184] width 1069 height 270
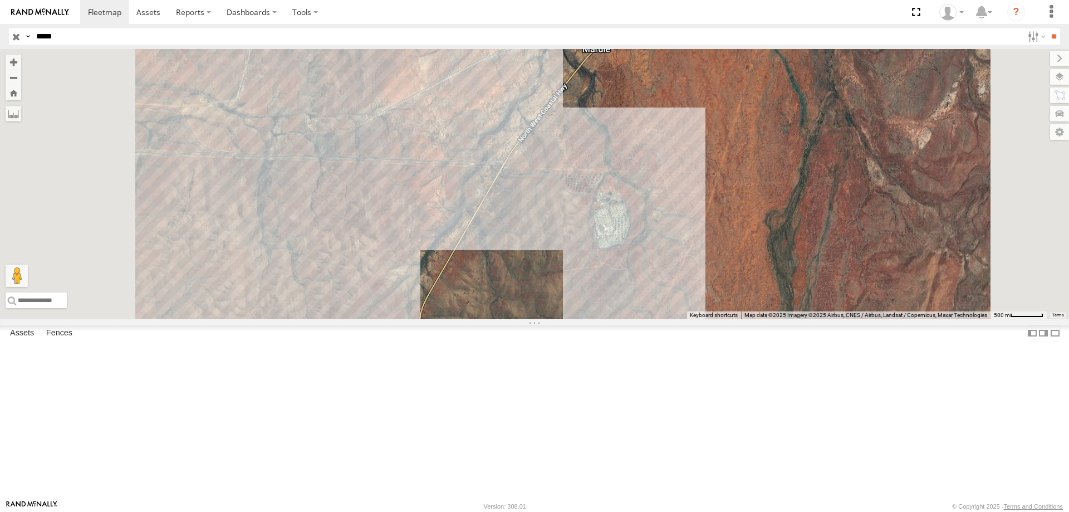
drag, startPoint x: 662, startPoint y: 407, endPoint x: 664, endPoint y: 399, distance: 9.0
click at [664, 319] on div at bounding box center [534, 184] width 1069 height 270
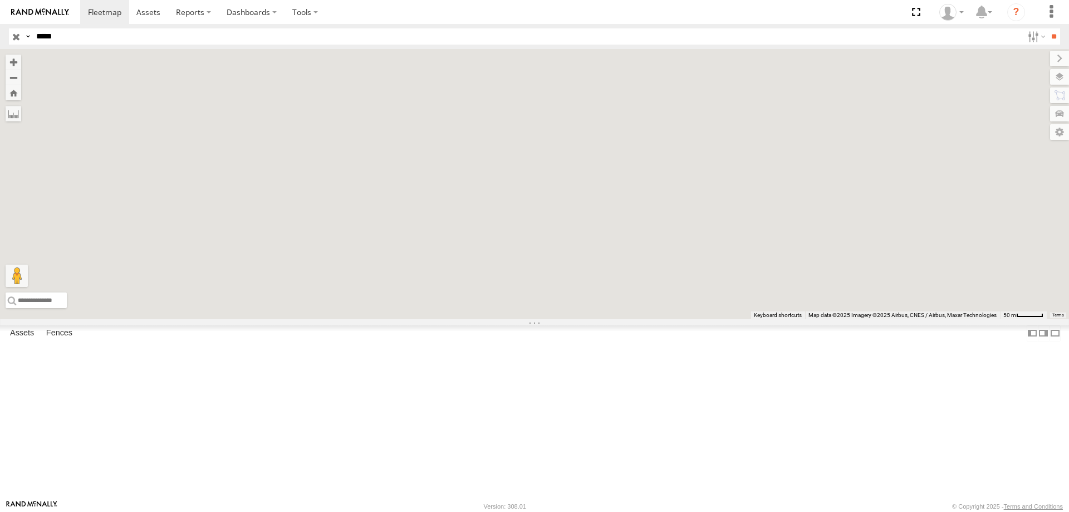
drag, startPoint x: 736, startPoint y: 204, endPoint x: 726, endPoint y: 122, distance: 82.9
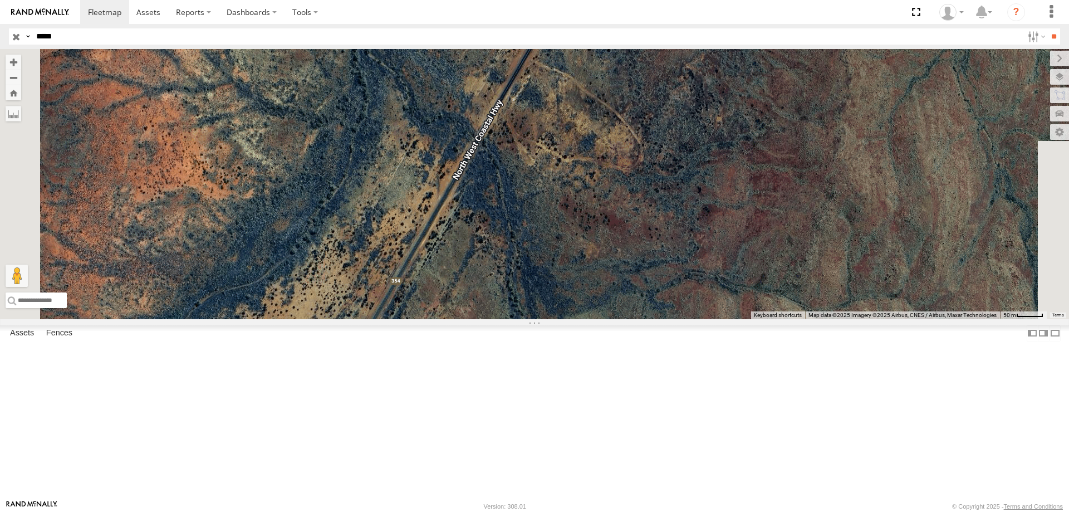
click at [726, 122] on div at bounding box center [534, 184] width 1069 height 270
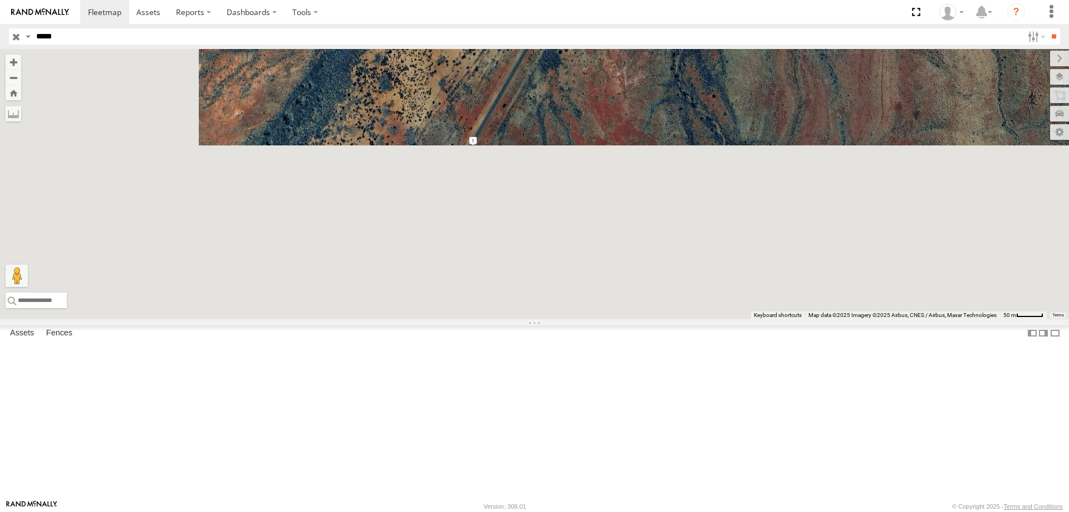
drag, startPoint x: 543, startPoint y: 468, endPoint x: 709, endPoint y: 180, distance: 331.7
click at [709, 180] on div at bounding box center [534, 184] width 1069 height 270
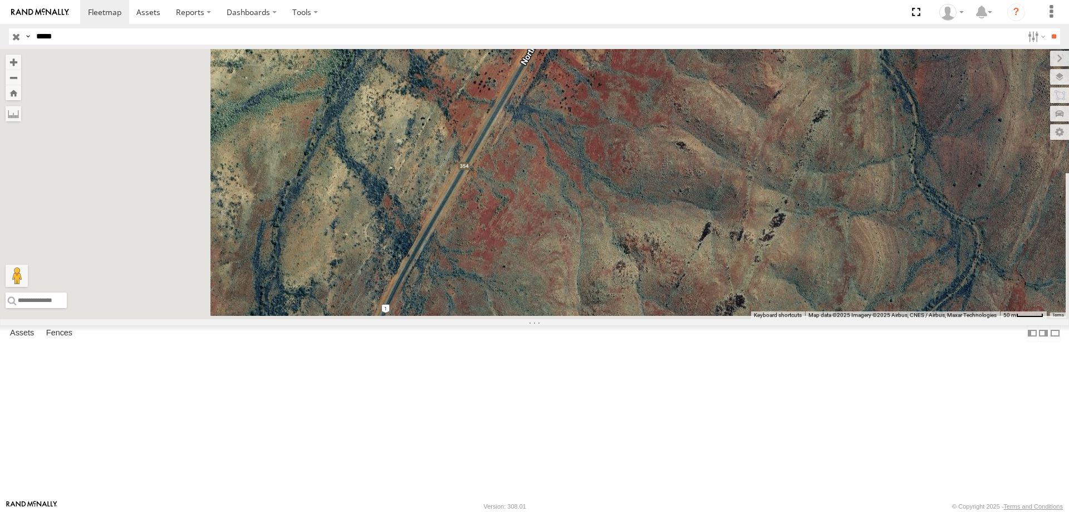
drag, startPoint x: 636, startPoint y: 371, endPoint x: 761, endPoint y: 162, distance: 243.9
click at [761, 162] on div at bounding box center [534, 184] width 1069 height 270
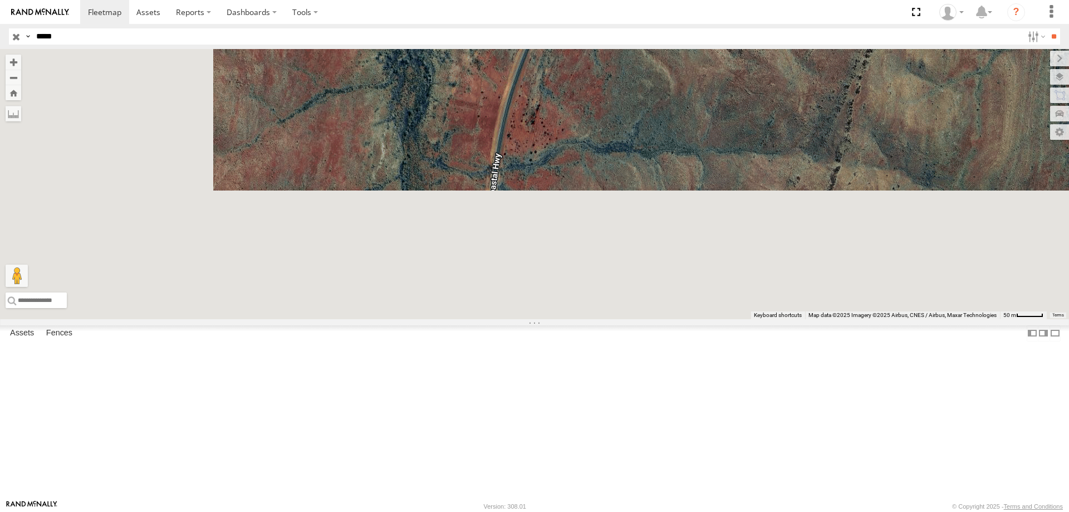
drag, startPoint x: 609, startPoint y: 372, endPoint x: 748, endPoint y: 115, distance: 292.6
click at [748, 115] on div at bounding box center [534, 184] width 1069 height 270
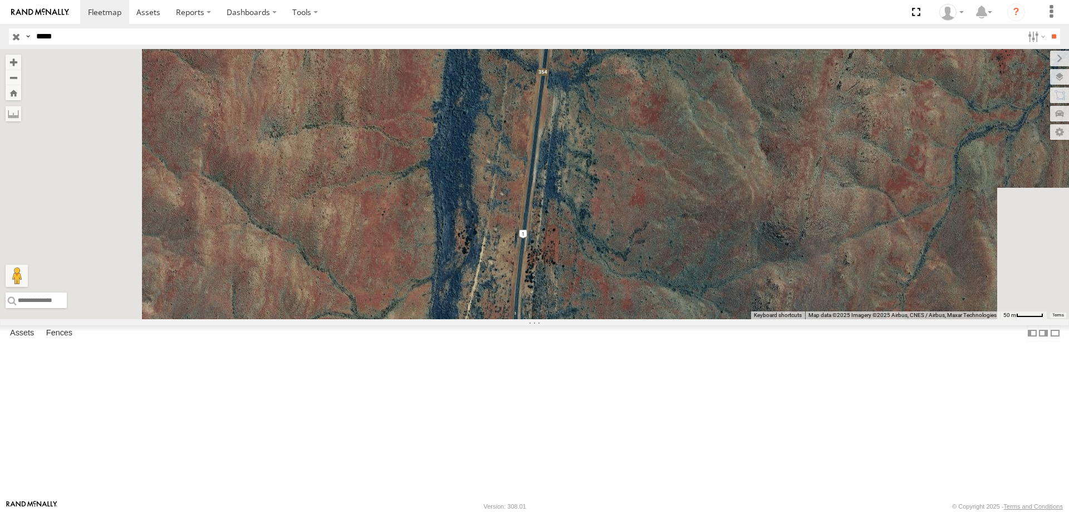
drag, startPoint x: 717, startPoint y: 337, endPoint x: 761, endPoint y: 120, distance: 221.6
click at [761, 120] on div at bounding box center [534, 184] width 1069 height 270
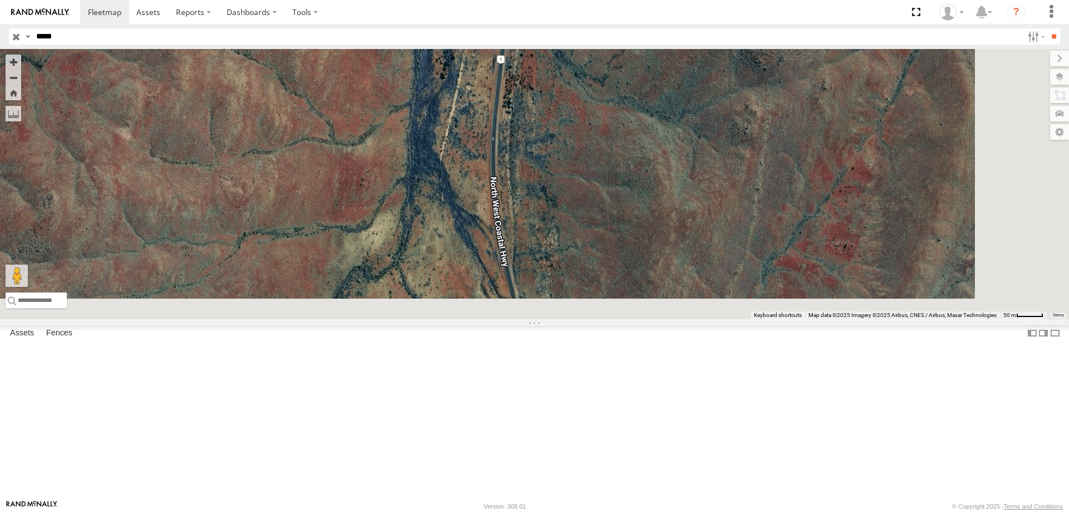
drag, startPoint x: 704, startPoint y: 267, endPoint x: 692, endPoint y: 105, distance: 162.4
click at [692, 105] on div at bounding box center [534, 184] width 1069 height 270
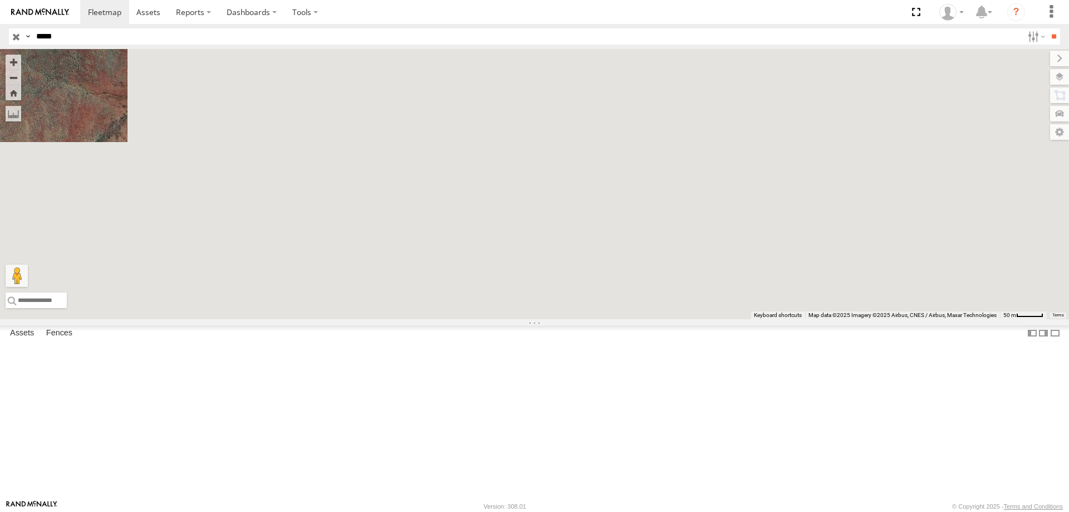
drag, startPoint x: 733, startPoint y: 257, endPoint x: 592, endPoint y: 35, distance: 263.0
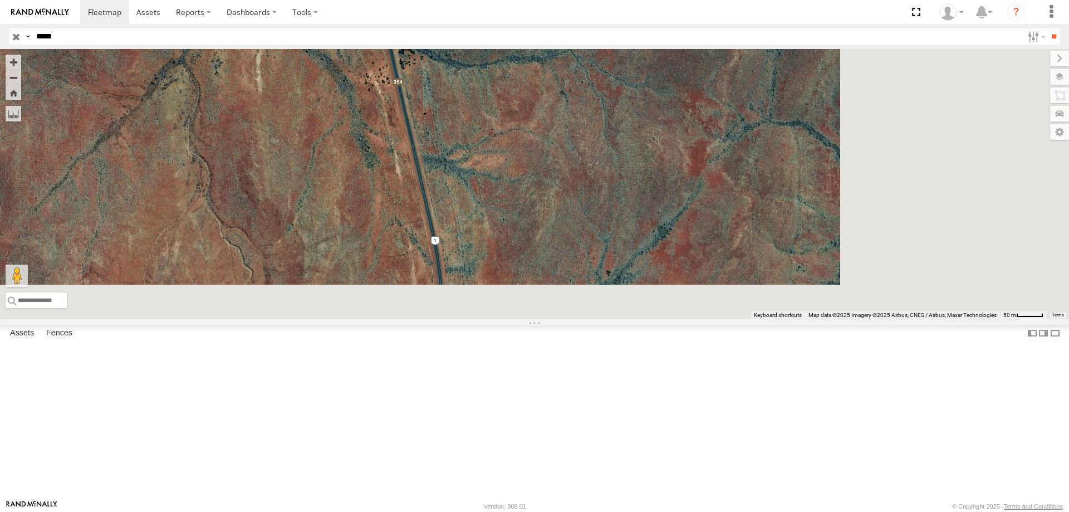
click at [589, 33] on body at bounding box center [534, 256] width 1069 height 512
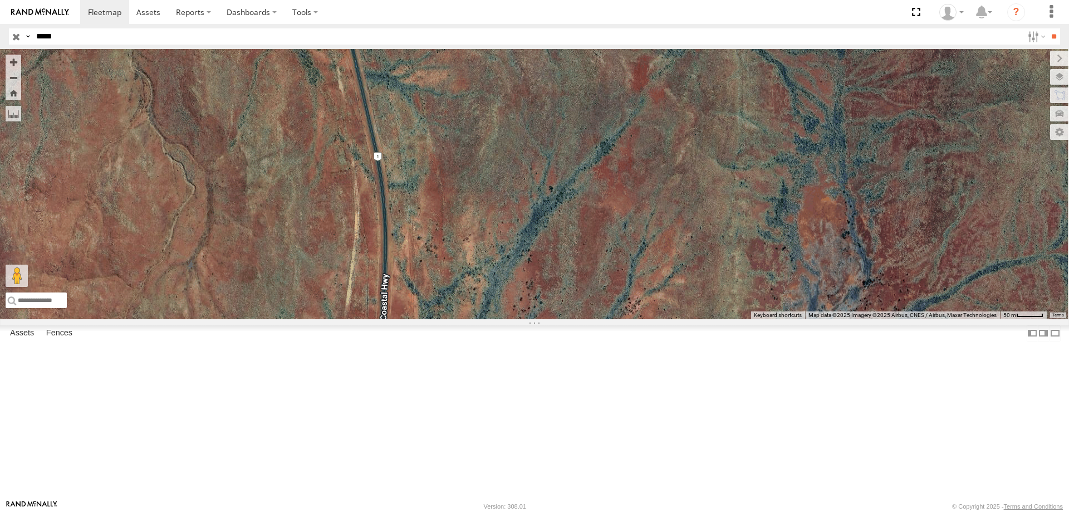
drag, startPoint x: 577, startPoint y: 374, endPoint x: 530, endPoint y: 345, distance: 55.0
click at [553, 319] on div at bounding box center [534, 184] width 1069 height 270
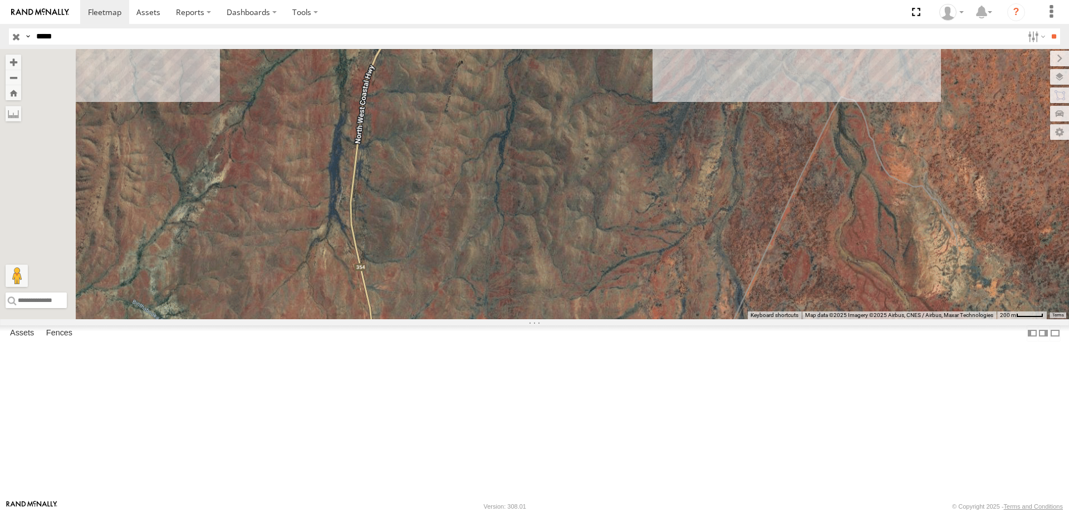
drag, startPoint x: 634, startPoint y: 242, endPoint x: 596, endPoint y: 447, distance: 208.9
click at [608, 319] on div at bounding box center [534, 184] width 1069 height 270
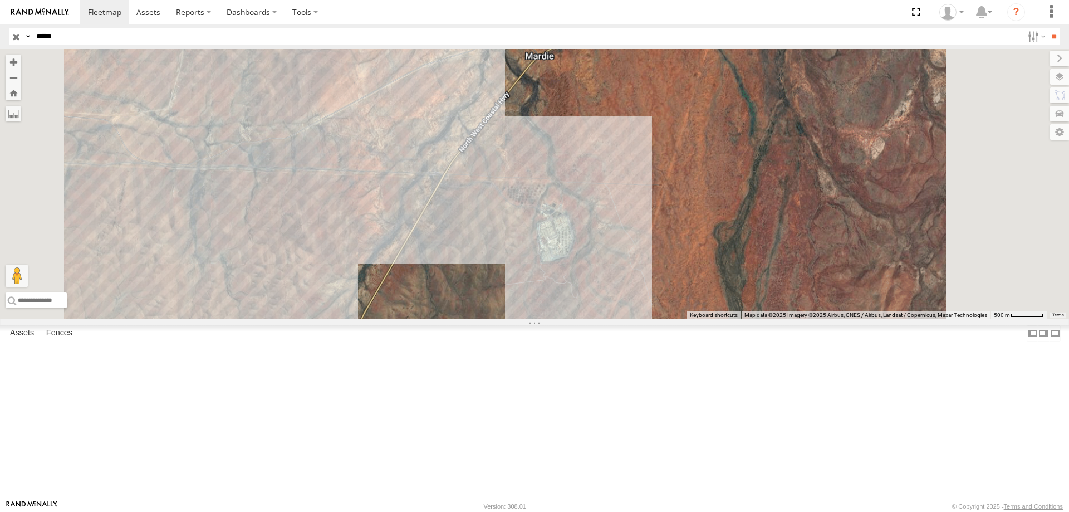
drag, startPoint x: 662, startPoint y: 238, endPoint x: 649, endPoint y: 292, distance: 55.5
click at [649, 292] on div at bounding box center [534, 184] width 1069 height 270
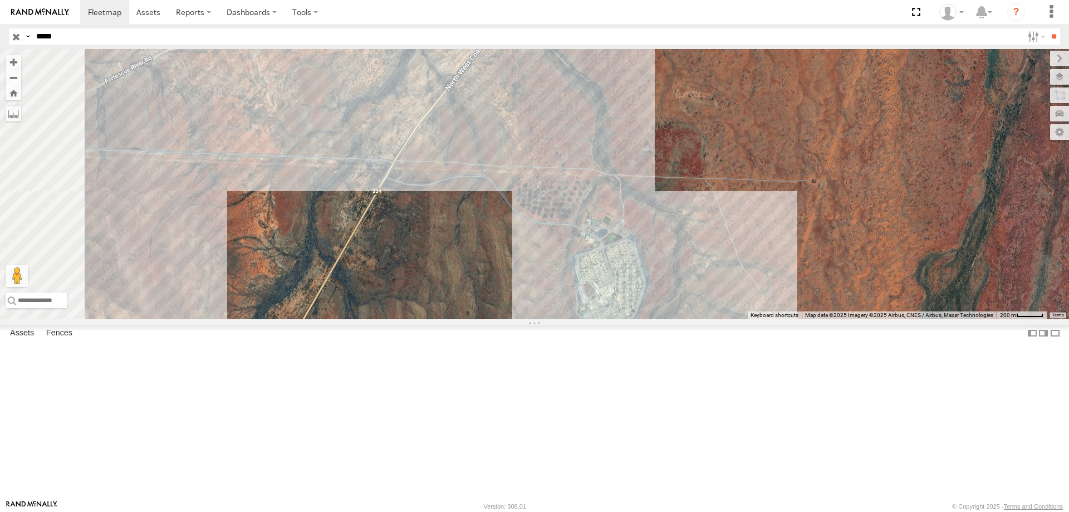
drag, startPoint x: 729, startPoint y: 178, endPoint x: 740, endPoint y: 201, distance: 25.7
click at [740, 201] on div at bounding box center [534, 184] width 1069 height 270
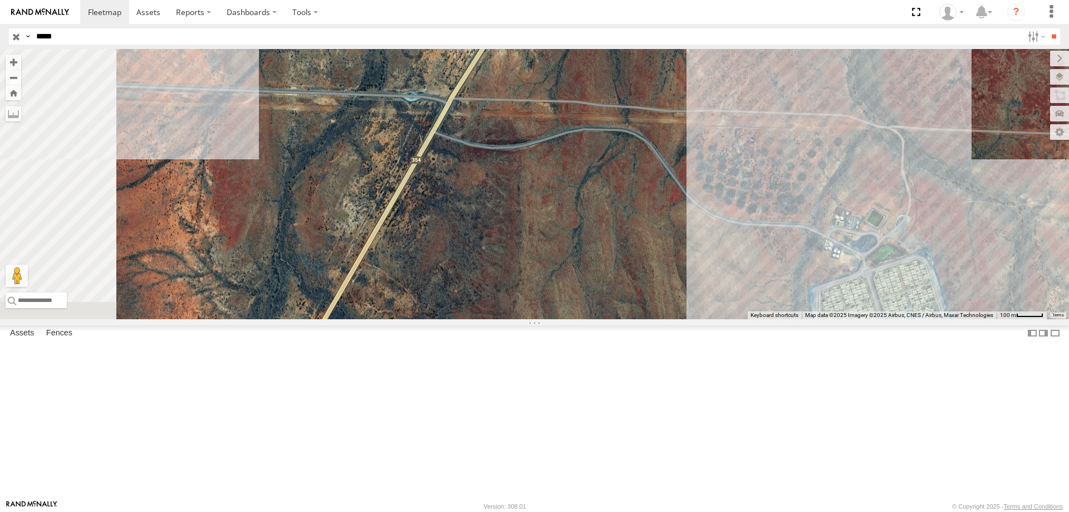
drag, startPoint x: 547, startPoint y: 363, endPoint x: 623, endPoint y: 259, distance: 128.7
click at [623, 259] on div at bounding box center [534, 184] width 1069 height 270
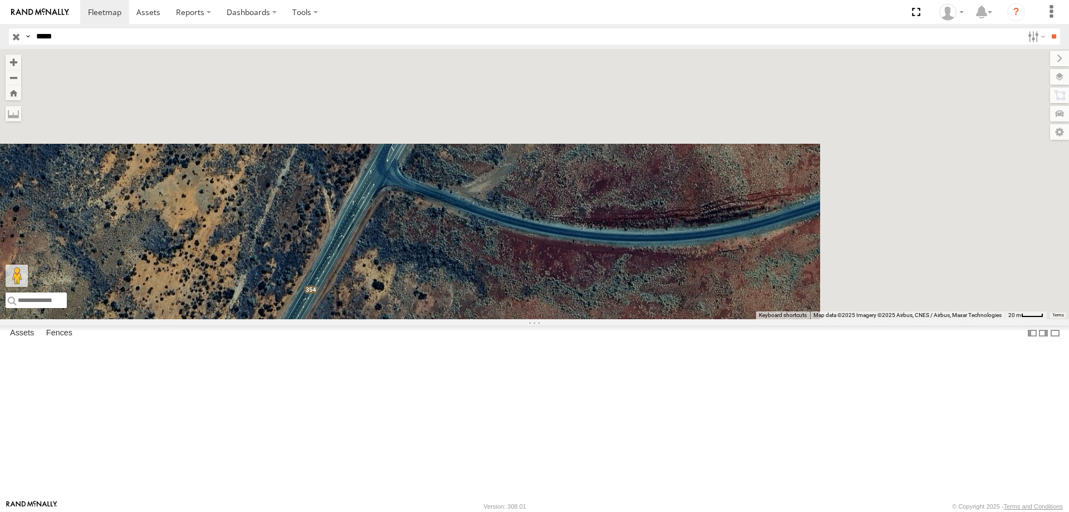
drag, startPoint x: 638, startPoint y: 325, endPoint x: 556, endPoint y: 469, distance: 166.5
click at [556, 319] on div at bounding box center [534, 184] width 1069 height 270
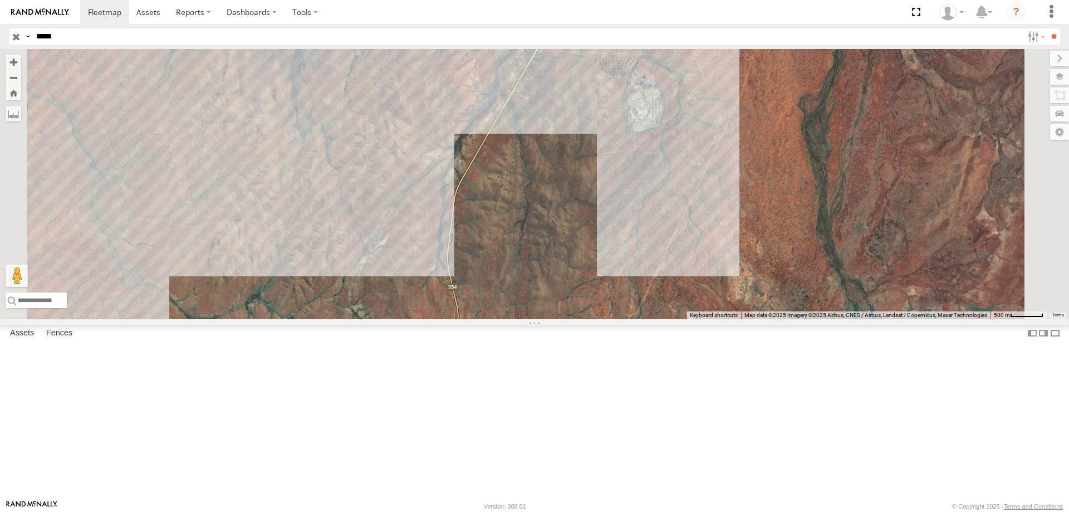
drag, startPoint x: 682, startPoint y: 396, endPoint x: 705, endPoint y: 213, distance: 184.5
click at [705, 213] on div at bounding box center [534, 184] width 1069 height 270
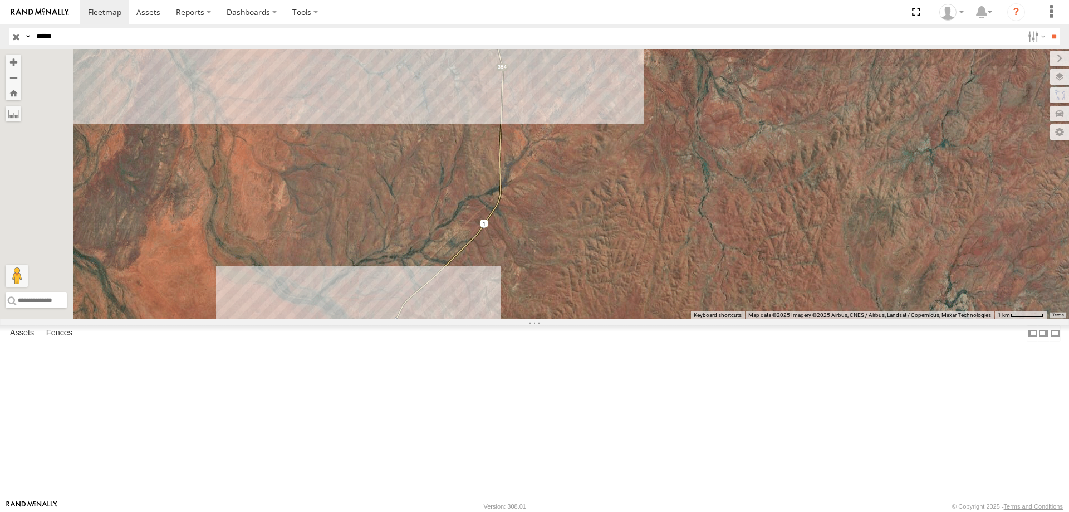
drag, startPoint x: 701, startPoint y: 333, endPoint x: 709, endPoint y: 159, distance: 174.4
click at [709, 159] on div at bounding box center [534, 184] width 1069 height 270
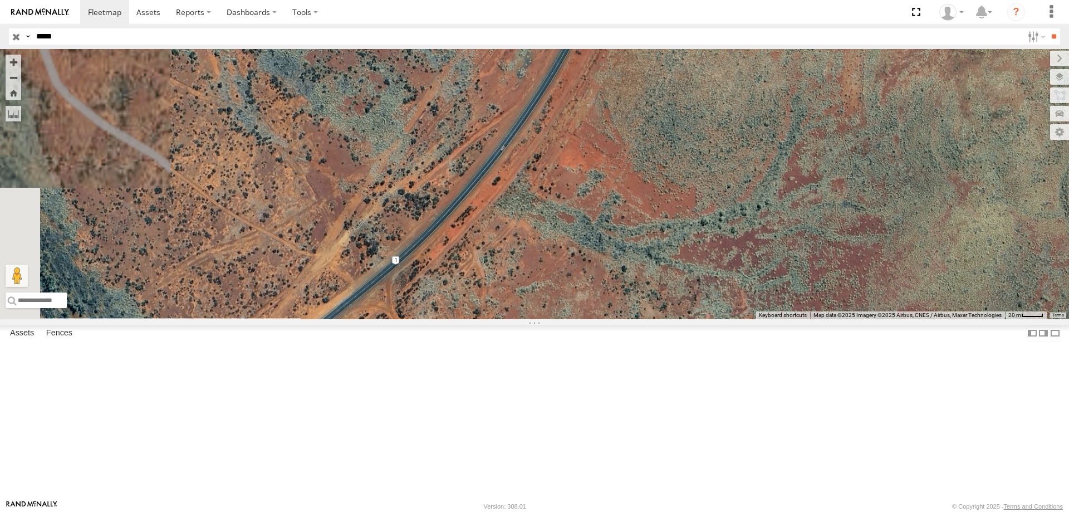
drag, startPoint x: 507, startPoint y: 459, endPoint x: 593, endPoint y: 368, distance: 125.6
click at [593, 319] on div at bounding box center [534, 184] width 1069 height 270
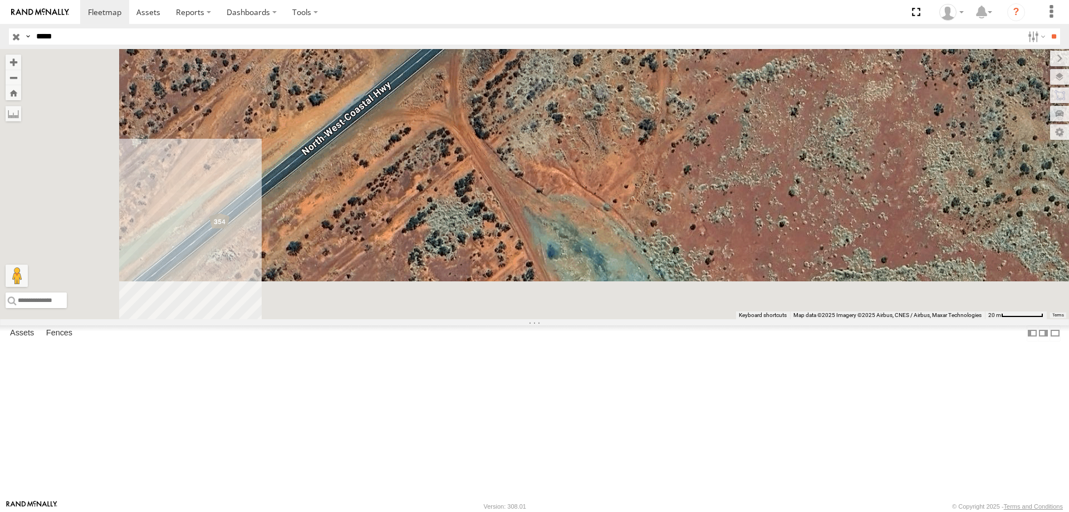
drag, startPoint x: 524, startPoint y: 412, endPoint x: 616, endPoint y: 209, distance: 222.2
click at [616, 209] on div at bounding box center [534, 184] width 1069 height 270
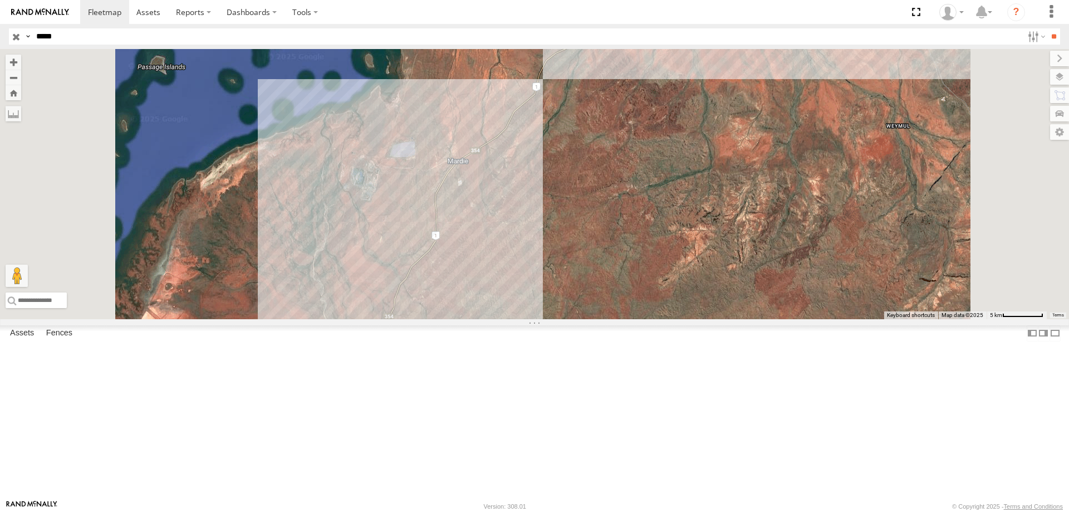
click at [299, 114] on div "Keyboard shortcuts Map Data Map data ©2025 Map data ©2025 5 km Click to toggle …" at bounding box center [534, 184] width 1069 height 270
click at [301, 122] on div at bounding box center [534, 184] width 1069 height 270
click at [21, 119] on label at bounding box center [14, 114] width 16 height 16
click at [560, 319] on div at bounding box center [534, 184] width 1069 height 270
click at [429, 269] on img "Start" at bounding box center [421, 261] width 16 height 16
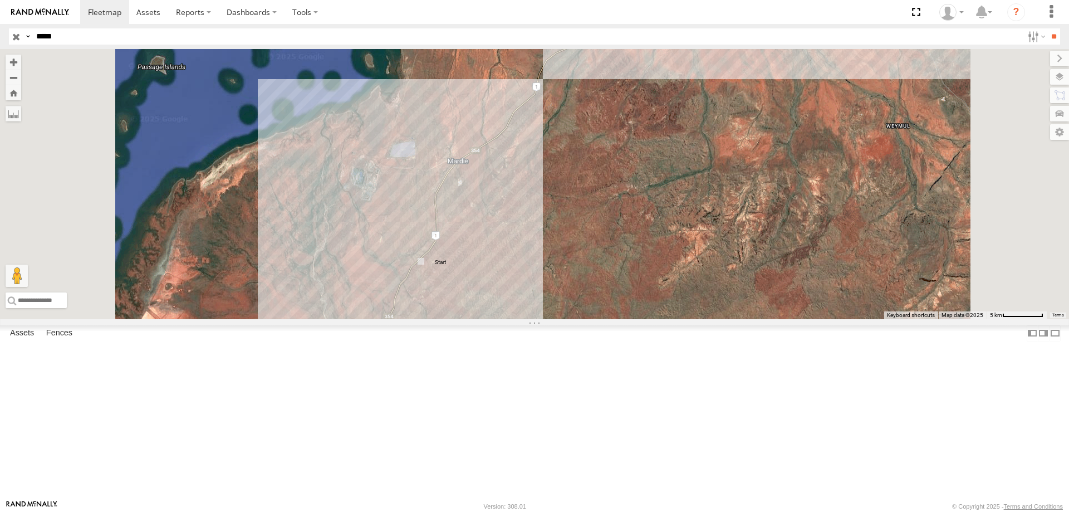
click at [593, 255] on div at bounding box center [534, 184] width 1069 height 270
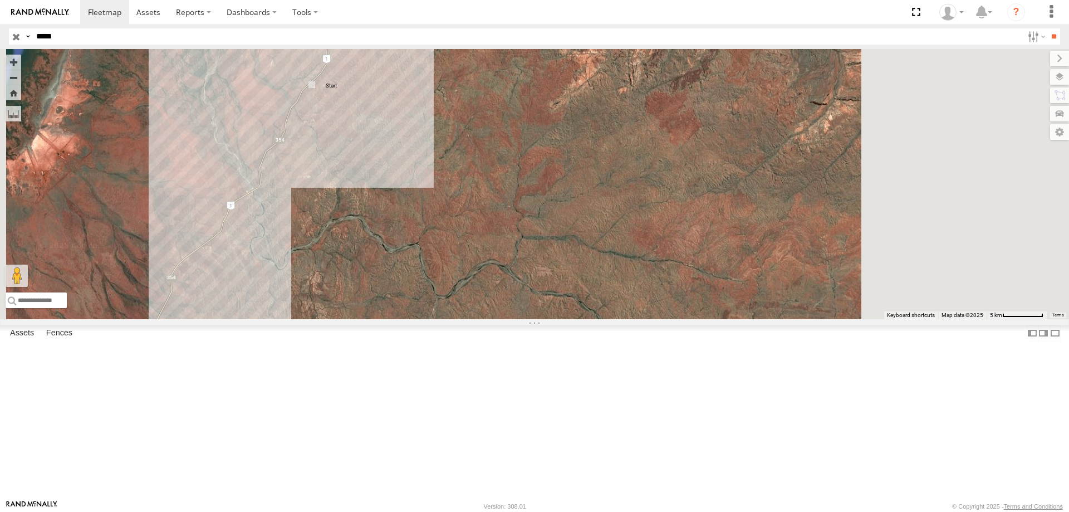
drag, startPoint x: 601, startPoint y: 430, endPoint x: 491, endPoint y: 254, distance: 208.0
click at [491, 254] on div at bounding box center [534, 184] width 1069 height 270
click at [0, 0] on label at bounding box center [0, 0] width 0 height 0
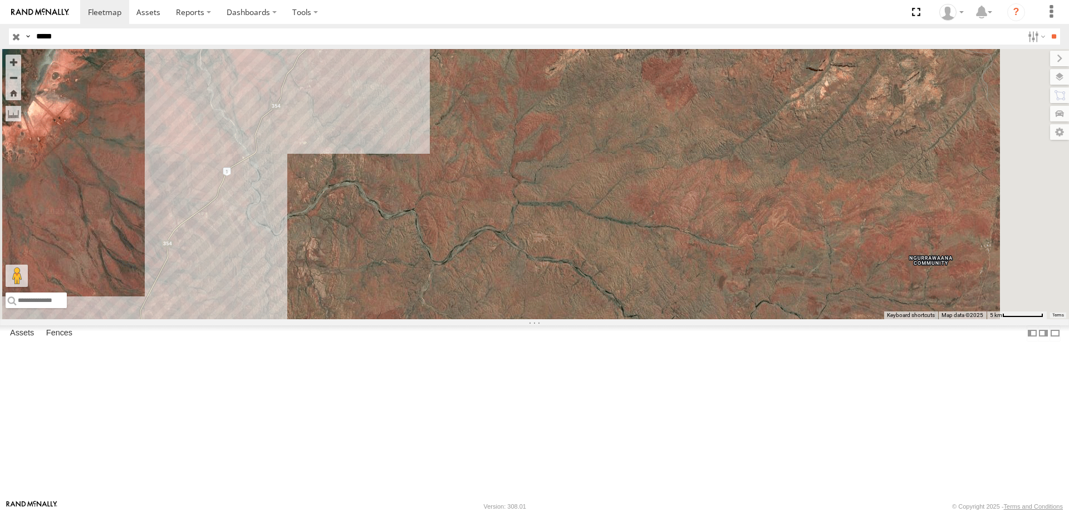
drag, startPoint x: 442, startPoint y: 282, endPoint x: 460, endPoint y: 222, distance: 63.2
click at [442, 210] on div at bounding box center [534, 184] width 1069 height 270
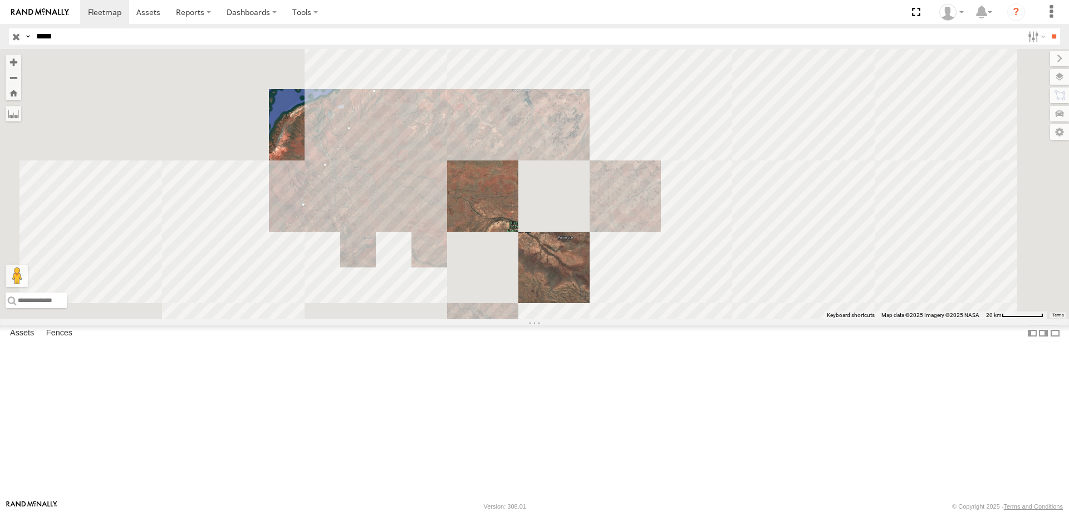
drag, startPoint x: 562, startPoint y: 257, endPoint x: 551, endPoint y: 139, distance: 118.6
click at [552, 145] on div at bounding box center [534, 184] width 1069 height 270
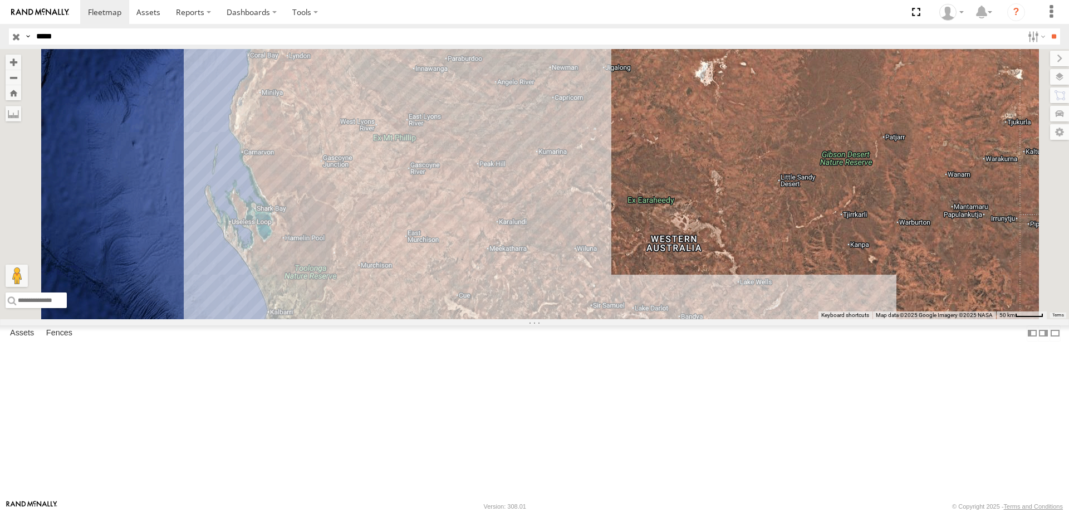
drag, startPoint x: 507, startPoint y: 281, endPoint x: 501, endPoint y: 246, distance: 35.5
click at [501, 250] on div at bounding box center [534, 184] width 1069 height 270
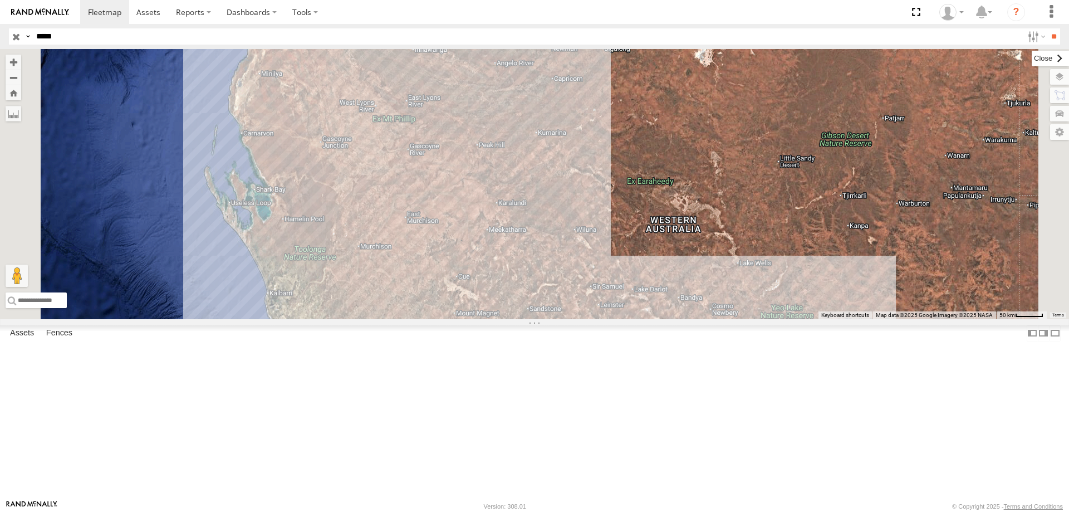
click at [1031, 56] on label at bounding box center [1049, 59] width 37 height 16
click at [347, 116] on div at bounding box center [534, 184] width 1069 height 270
click at [0, 0] on label at bounding box center [0, 0] width 0 height 0
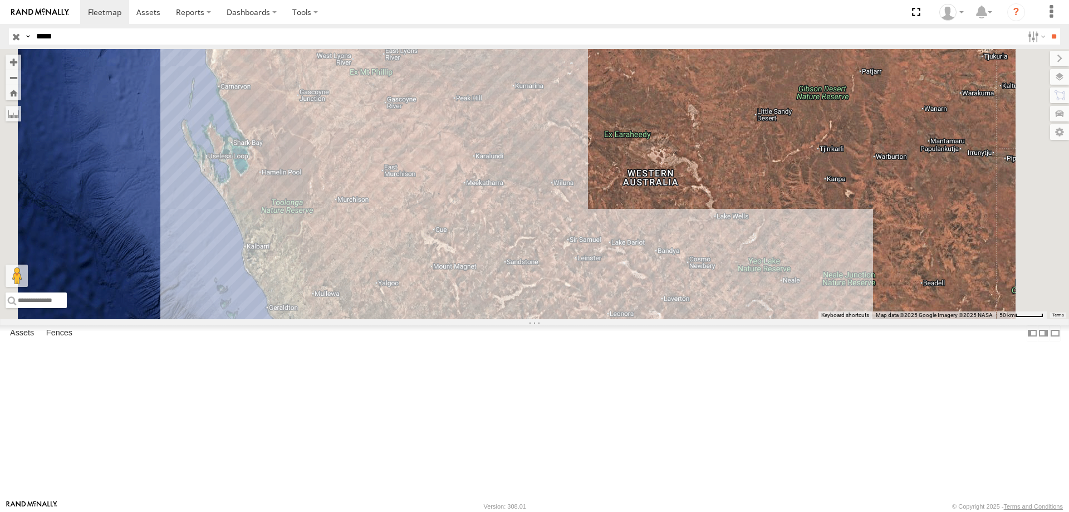
drag, startPoint x: 505, startPoint y: 323, endPoint x: 489, endPoint y: 288, distance: 38.9
click at [489, 288] on div "PM810" at bounding box center [534, 184] width 1069 height 270
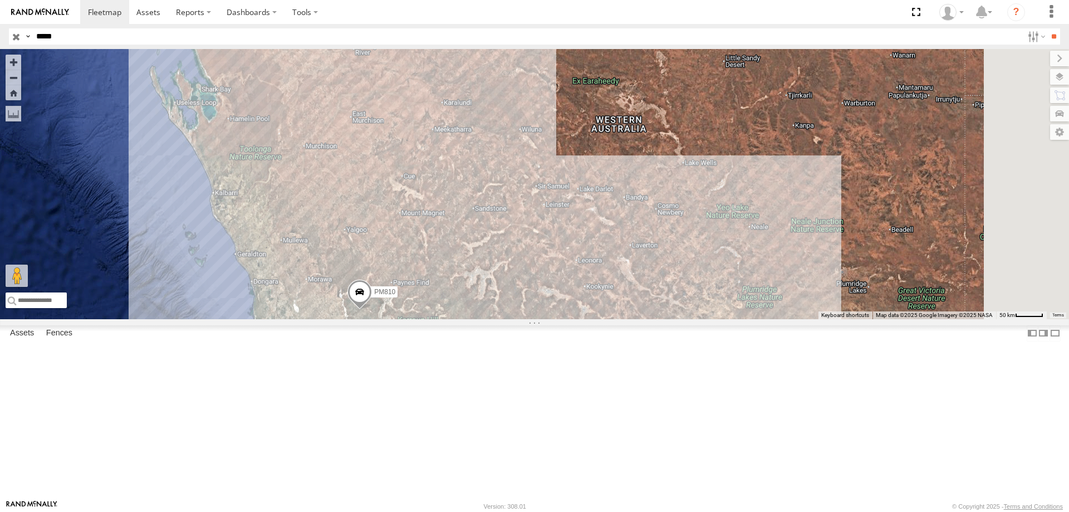
drag, startPoint x: 633, startPoint y: 410, endPoint x: 602, endPoint y: 356, distance: 62.6
click at [602, 319] on div "PM810" at bounding box center [534, 184] width 1069 height 270
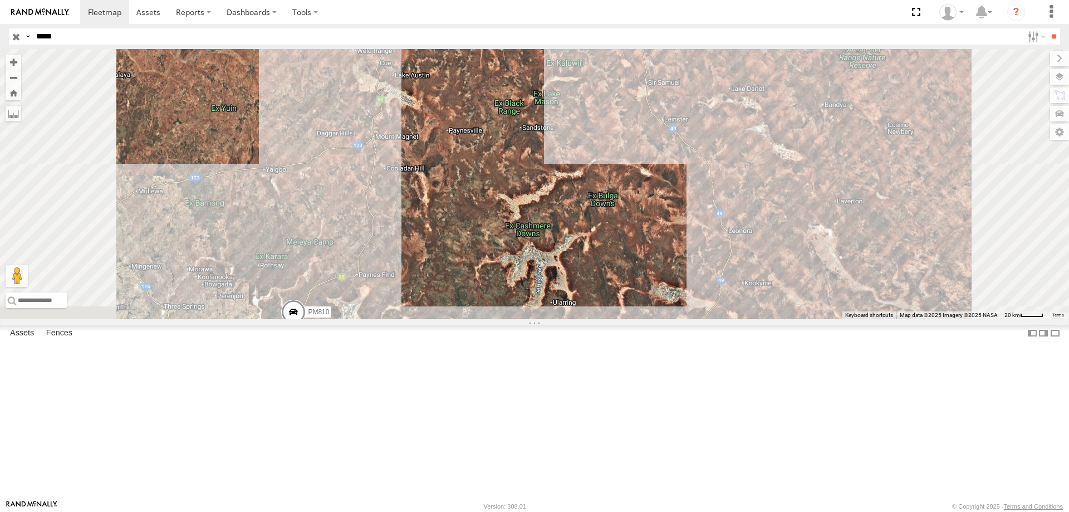
drag, startPoint x: 453, startPoint y: 345, endPoint x: 474, endPoint y: 386, distance: 46.6
click at [486, 319] on div "PM810" at bounding box center [534, 184] width 1069 height 270
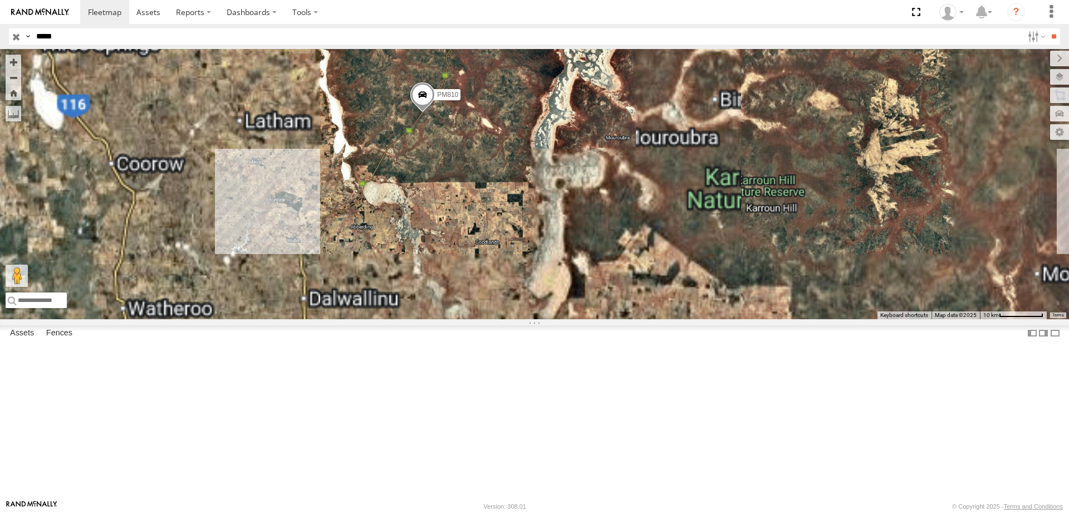
drag, startPoint x: 468, startPoint y: 416, endPoint x: 598, endPoint y: 212, distance: 242.4
click at [598, 212] on div "PM810" at bounding box center [534, 184] width 1069 height 270
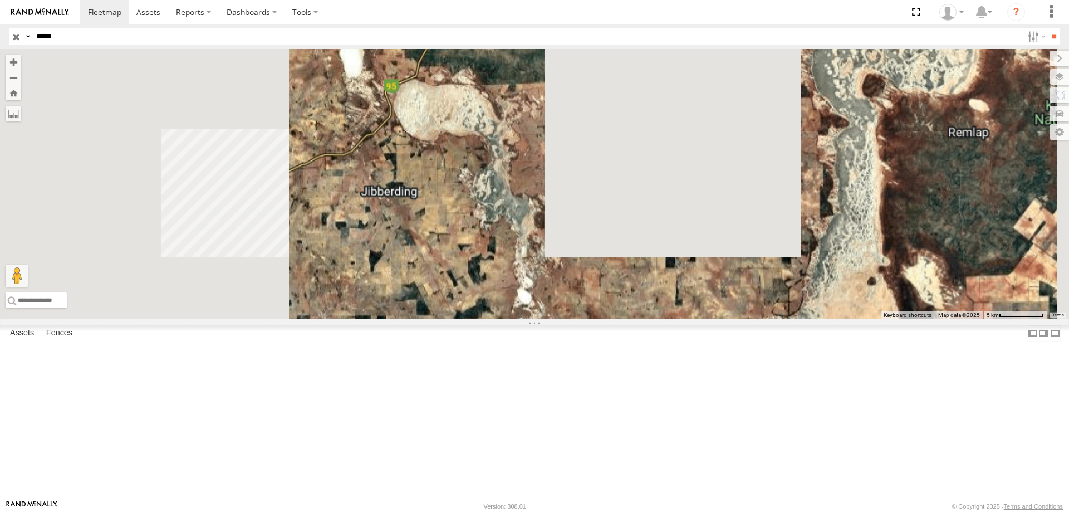
drag, startPoint x: 543, startPoint y: 293, endPoint x: 697, endPoint y: 208, distance: 176.6
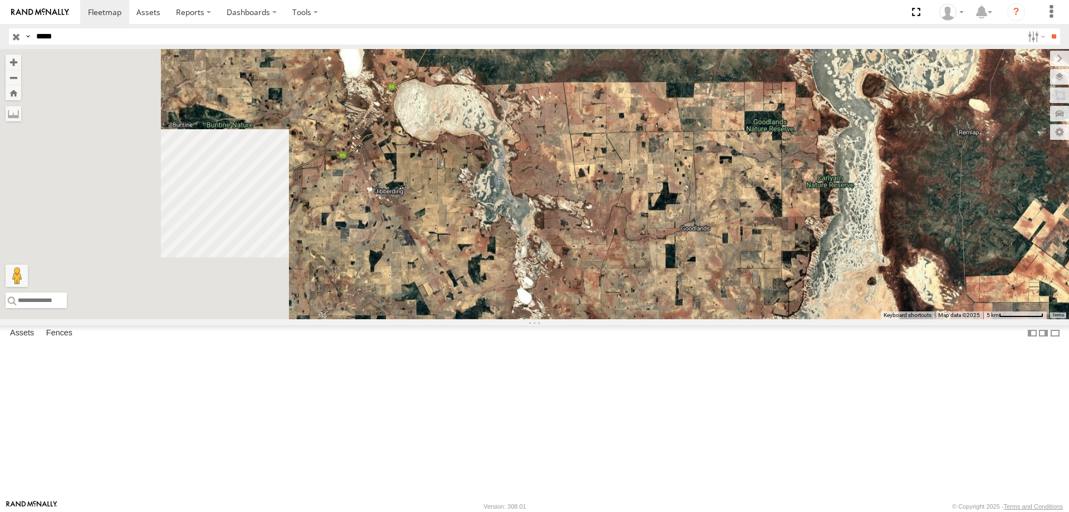
click at [697, 208] on div "PM810" at bounding box center [534, 184] width 1069 height 270
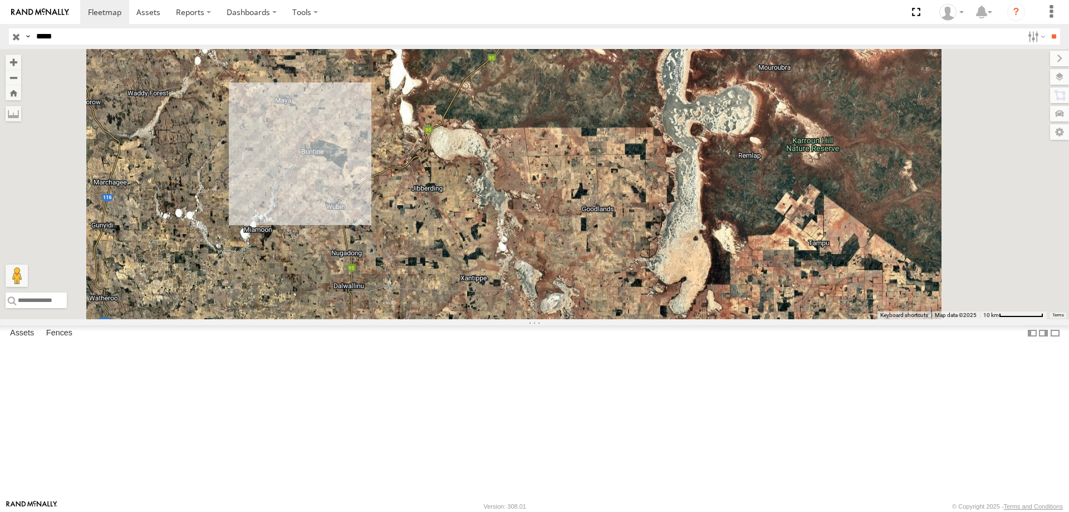
drag, startPoint x: 665, startPoint y: 227, endPoint x: 645, endPoint y: 247, distance: 28.7
click at [642, 249] on div "PM810" at bounding box center [534, 184] width 1069 height 270
